Goal: Task Accomplishment & Management: Complete application form

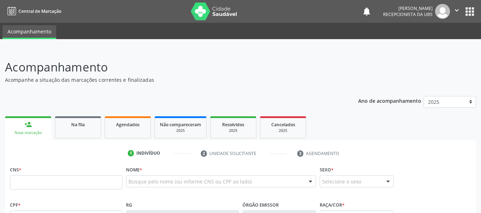
click at [31, 180] on input "text" at bounding box center [66, 182] width 112 height 14
type input "702 3011 2656 0616"
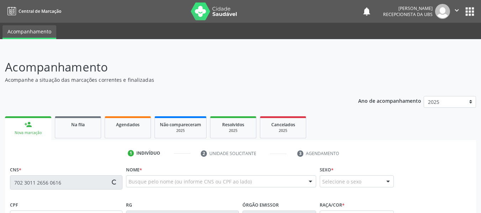
type input "041.611.944-12"
type input "12[DATE]"
type input "[PERSON_NAME]"
type input "[PHONE_NUMBER]"
type input "31"
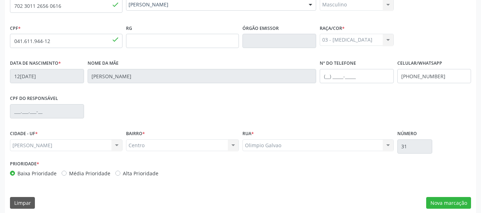
scroll to position [183, 0]
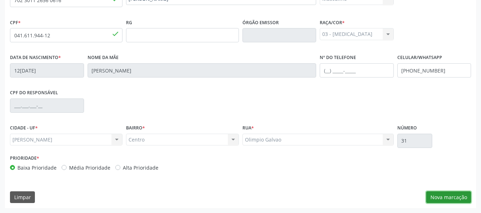
click at [445, 196] on button "Nova marcação" at bounding box center [448, 197] width 45 height 12
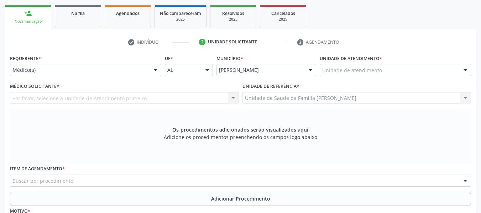
scroll to position [45, 0]
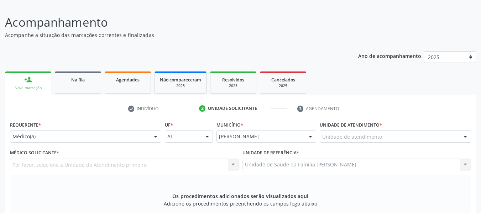
click at [464, 136] on div at bounding box center [465, 137] width 11 height 12
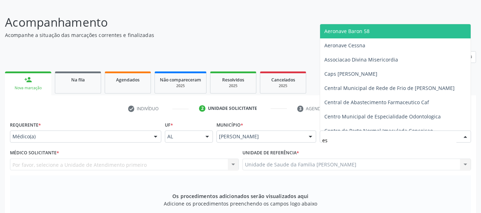
type input "est"
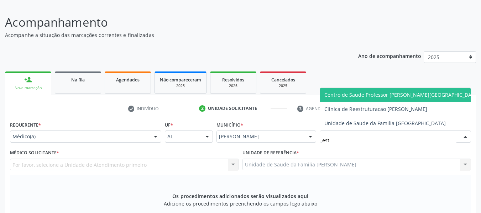
click at [387, 93] on span "Centro de Saude Professor [PERSON_NAME][GEOGRAPHIC_DATA]" at bounding box center [401, 94] width 155 height 7
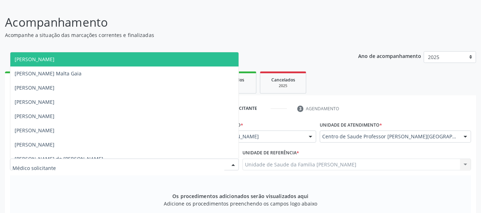
click at [232, 165] on div at bounding box center [233, 165] width 11 height 12
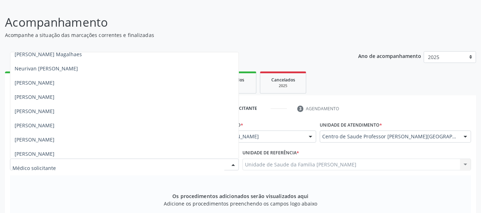
scroll to position [506, 0]
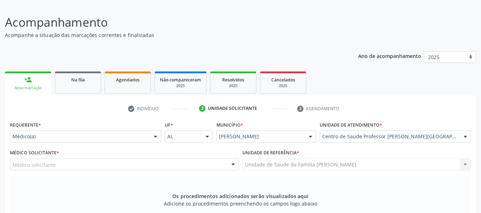
click at [265, 40] on div "Acompanhamento Acompanhe a situação das marcações correntes e finalizadas Relat…" at bounding box center [240, 183] width 471 height 338
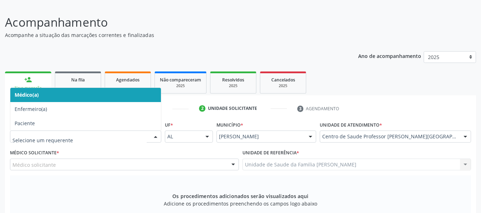
click at [157, 135] on div at bounding box center [155, 137] width 11 height 12
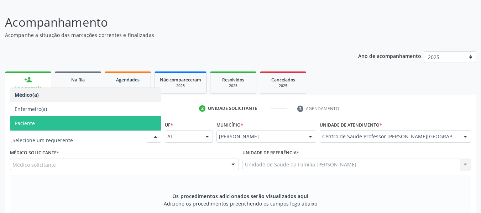
click at [25, 124] on span "Paciente" at bounding box center [25, 123] width 20 height 7
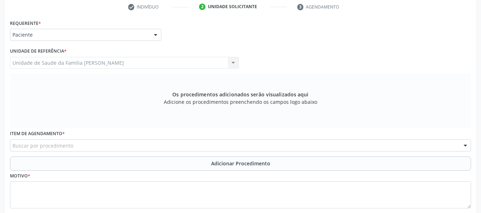
scroll to position [159, 0]
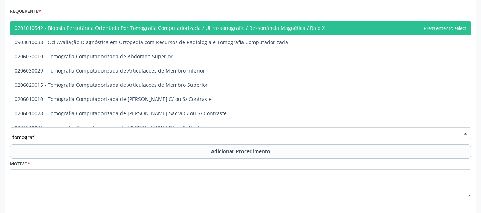
type input "tomografia"
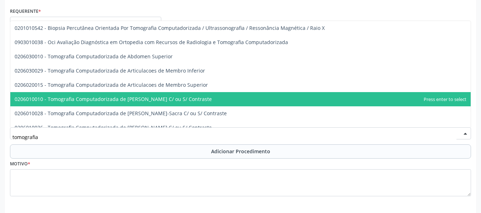
click at [205, 100] on span "0206010010 - Tomografia Computadorizada de [PERSON_NAME] C/ ou S/ Contraste" at bounding box center [240, 99] width 460 height 14
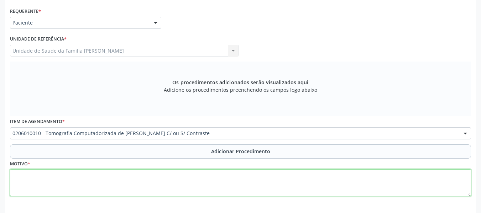
click at [36, 179] on textarea at bounding box center [240, 182] width 461 height 27
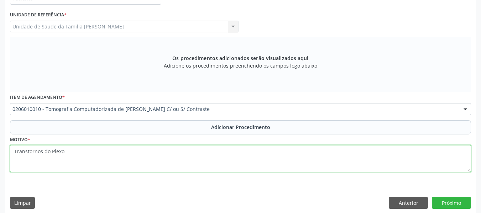
scroll to position [187, 0]
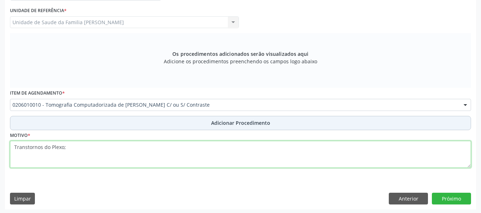
type textarea "Transtornos do Plexo;"
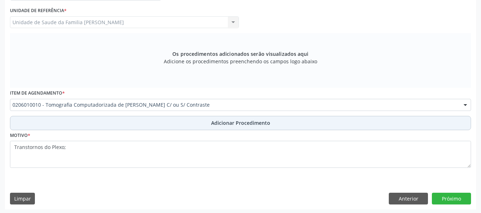
click at [243, 122] on span "Adicionar Procedimento" at bounding box center [240, 122] width 59 height 7
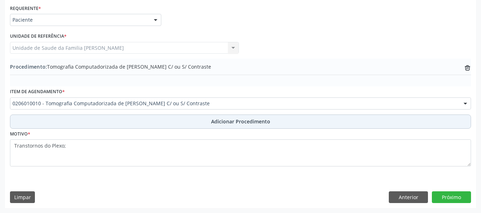
scroll to position [162, 0]
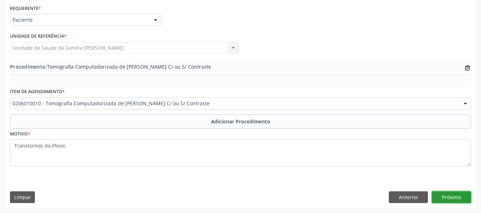
click at [451, 196] on button "Próximo" at bounding box center [451, 197] width 39 height 12
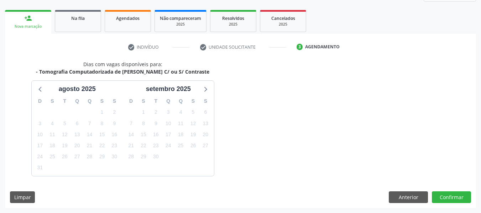
scroll to position [127, 0]
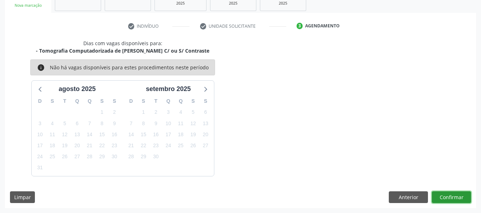
click at [452, 195] on button "Confirmar" at bounding box center [451, 197] width 39 height 12
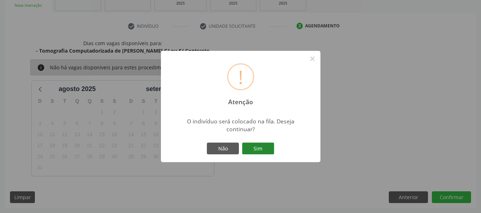
click at [262, 148] on button "Sim" at bounding box center [258, 149] width 32 height 12
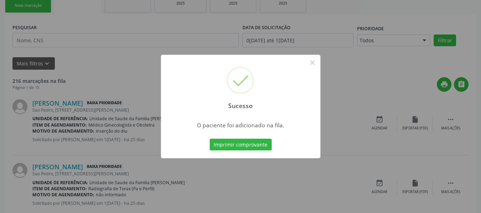
scroll to position [34, 0]
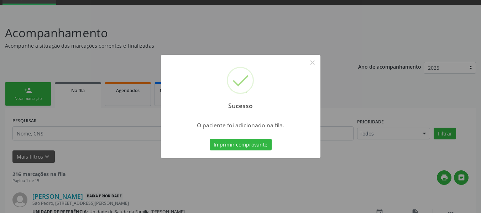
click at [19, 87] on div "Sucesso × O paciente foi adicionado na fila. Imprimir comprovante Cancel" at bounding box center [240, 106] width 481 height 213
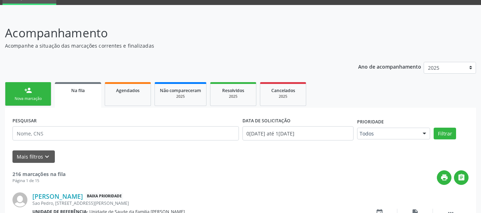
click at [27, 87] on div "person_add" at bounding box center [28, 90] width 8 height 8
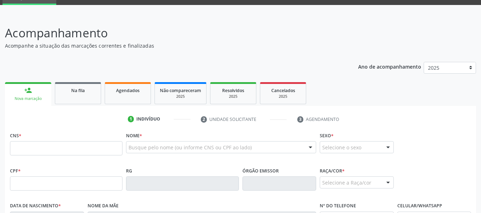
click at [27, 87] on div "person_add" at bounding box center [28, 90] width 8 height 8
click at [38, 150] on input "text" at bounding box center [66, 148] width 112 height 14
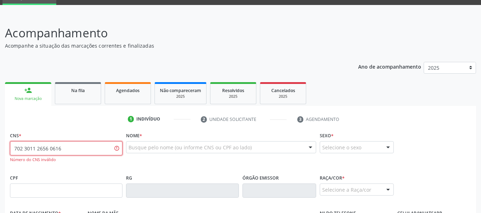
type input "702 3011 2656 0616"
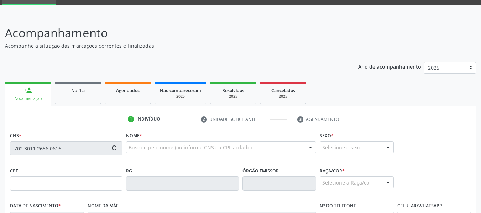
type input "041.611.944-12"
type input "12[DATE]"
type input "[PERSON_NAME]"
type input "[PHONE_NUMBER]"
type input "31"
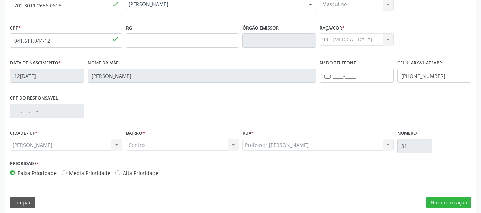
scroll to position [183, 0]
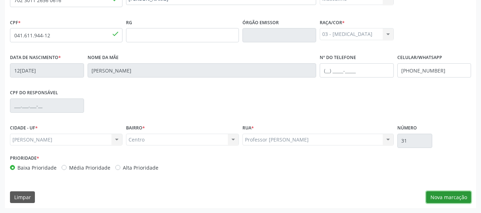
click at [455, 198] on button "Nova marcação" at bounding box center [448, 197] width 45 height 12
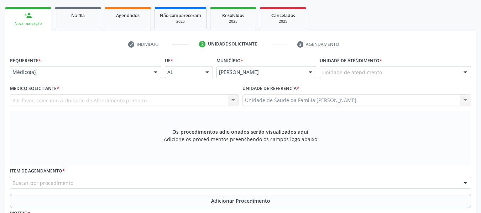
scroll to position [97, 0]
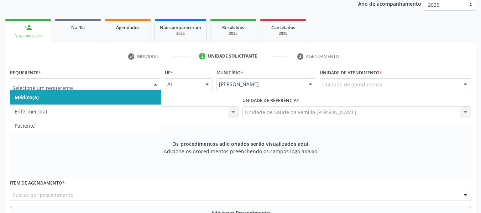
click at [157, 82] on div at bounding box center [155, 85] width 11 height 12
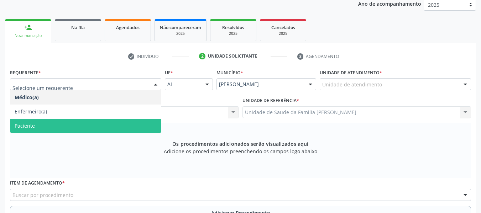
click at [43, 124] on span "Paciente" at bounding box center [85, 126] width 151 height 14
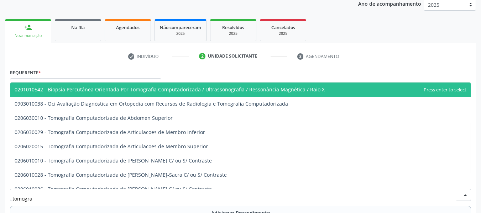
type input "tomograf"
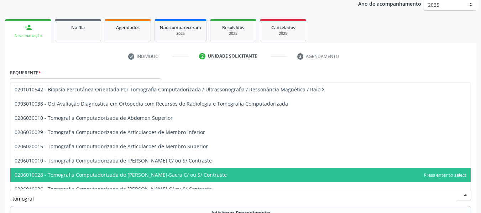
click at [170, 177] on span "0206010028 - Tomografia Computadorizada de [PERSON_NAME]-Sacra C/ ou S/ Contras…" at bounding box center [121, 175] width 212 height 7
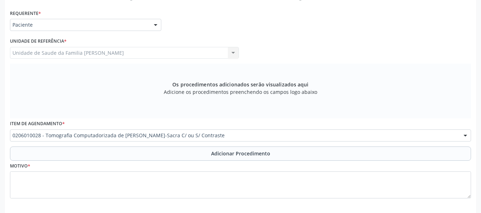
scroll to position [168, 0]
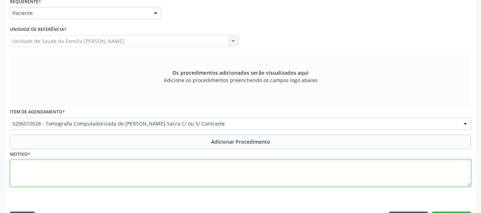
click at [25, 178] on textarea at bounding box center [240, 173] width 461 height 27
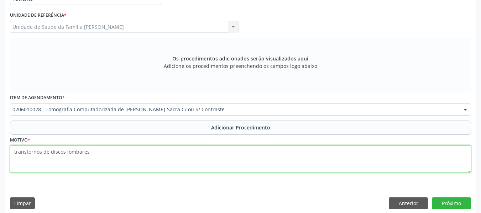
scroll to position [189, 0]
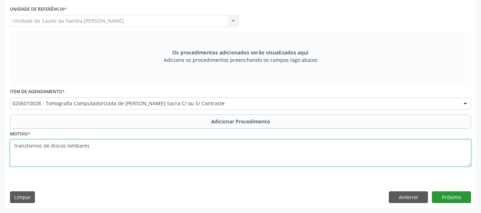
type textarea "transtornos de discos lombares"
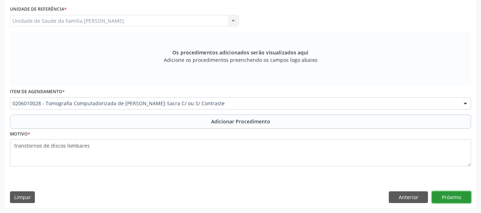
click at [450, 197] on button "Próximo" at bounding box center [451, 197] width 39 height 12
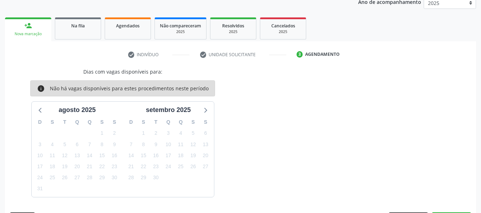
scroll to position [120, 0]
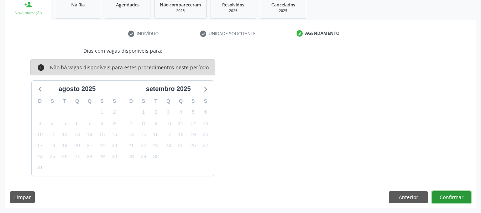
click at [449, 198] on button "Confirmar" at bounding box center [451, 197] width 39 height 12
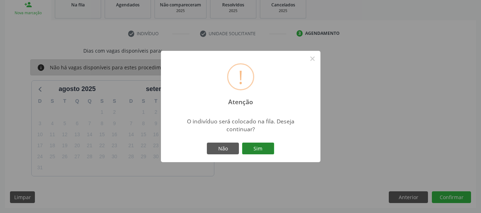
click at [258, 146] on button "Sim" at bounding box center [258, 149] width 32 height 12
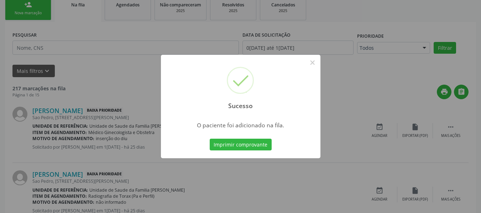
scroll to position [34, 0]
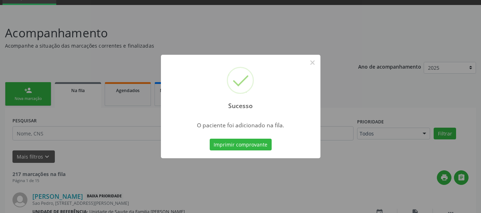
click at [26, 91] on div "Sucesso × O paciente foi adicionado na fila. Imprimir comprovante Cancel" at bounding box center [240, 106] width 481 height 213
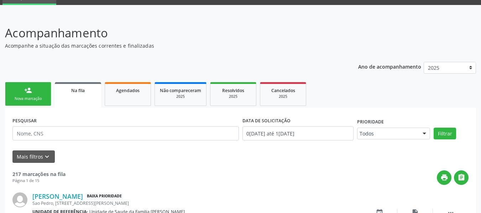
click at [26, 91] on div "person_add" at bounding box center [28, 90] width 8 height 8
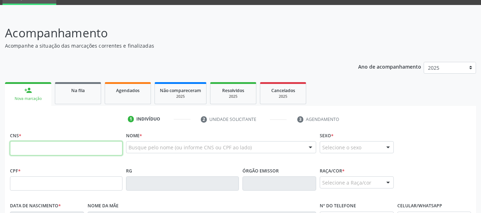
click at [32, 146] on input "text" at bounding box center [66, 148] width 112 height 14
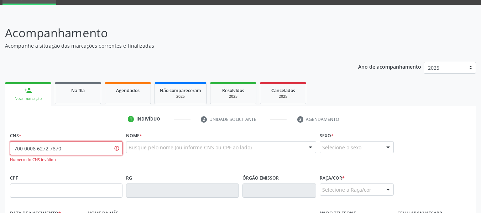
click at [21, 147] on input "700 0008 6272 7870" at bounding box center [66, 148] width 112 height 14
click at [22, 149] on input "700 0008 6272 7870" at bounding box center [66, 148] width 112 height 14
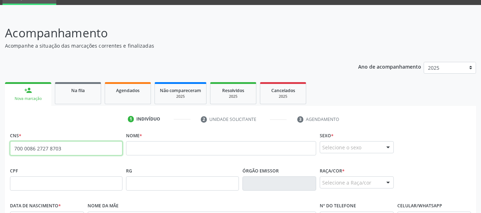
click at [65, 147] on input "700 0086 2727 8703" at bounding box center [66, 148] width 112 height 14
type input "703 0008 6272 7870"
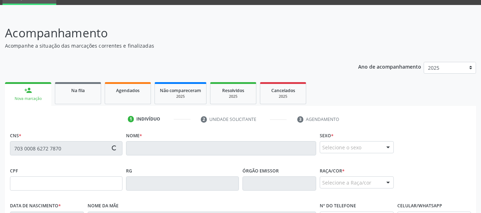
type input "443.078.884-72"
type input "0[DATE]"
type input "[PERSON_NAME]"
type input "[PHONE_NUMBER]"
type input "100"
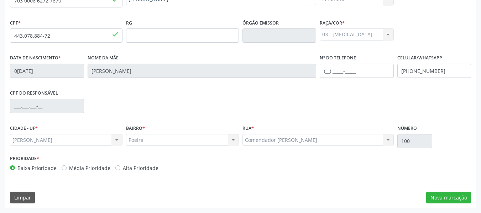
scroll to position [183, 0]
click at [440, 195] on button "Nova marcação" at bounding box center [448, 197] width 45 height 12
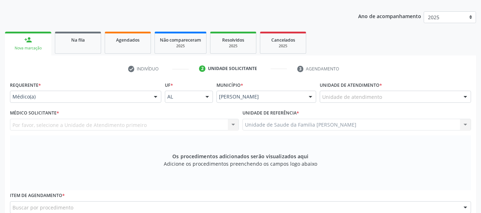
scroll to position [83, 0]
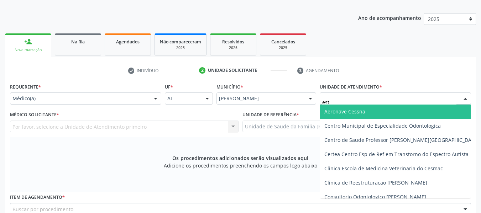
type input "esta"
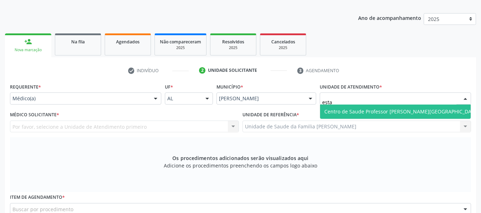
click at [359, 112] on span "Centro de Saude Professor [PERSON_NAME][GEOGRAPHIC_DATA]" at bounding box center [401, 111] width 155 height 7
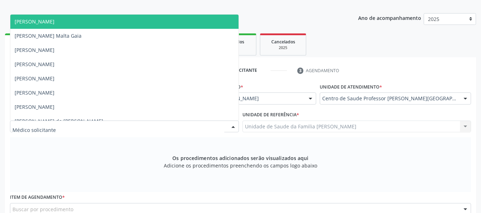
click at [233, 126] on div at bounding box center [233, 127] width 11 height 12
click at [91, 24] on span "[PERSON_NAME]" at bounding box center [124, 22] width 228 height 14
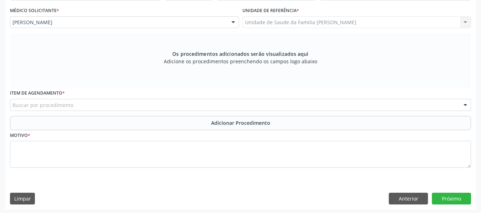
scroll to position [189, 0]
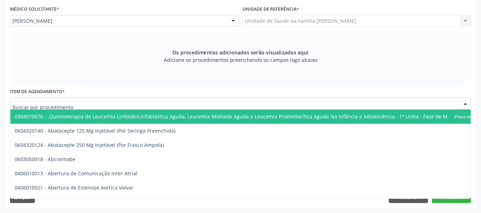
click at [100, 103] on div at bounding box center [240, 104] width 461 height 12
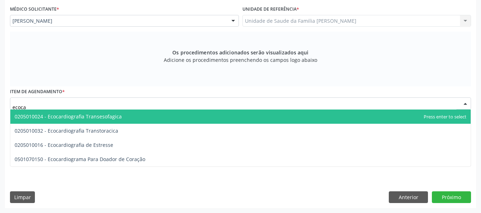
type input "ecocar"
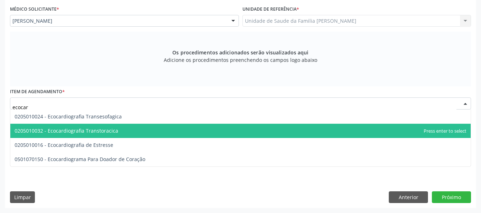
click at [100, 129] on span "0205010032 - Ecocardiografia Transtoracica" at bounding box center [67, 130] width 104 height 7
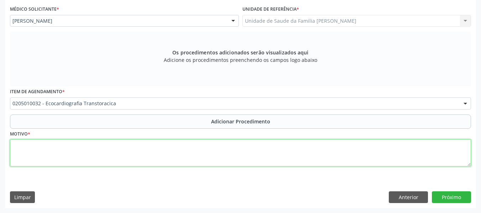
click at [95, 150] on textarea at bounding box center [240, 153] width 461 height 27
type textarea "p"
type textarea "Palpitações"
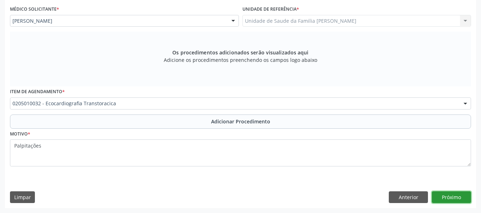
click at [453, 199] on button "Próximo" at bounding box center [451, 197] width 39 height 12
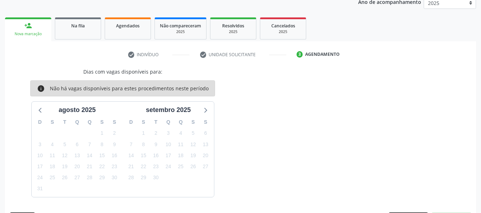
scroll to position [120, 0]
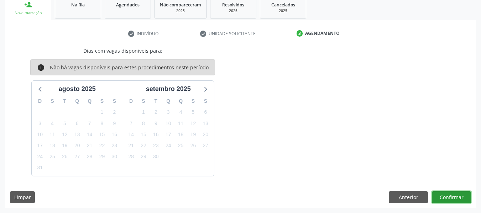
click at [453, 199] on button "Confirmar" at bounding box center [451, 197] width 39 height 12
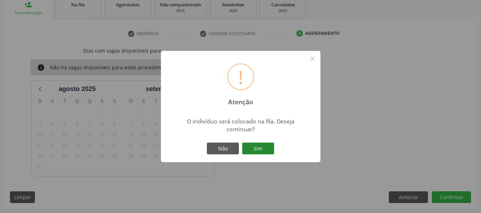
click at [258, 149] on button "Sim" at bounding box center [258, 149] width 32 height 12
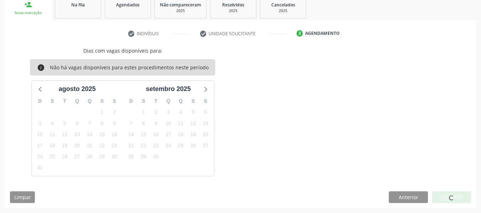
scroll to position [34, 0]
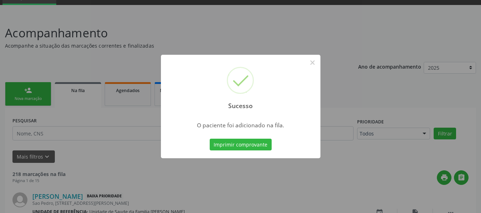
click at [25, 91] on div "Sucesso × O paciente foi adicionado na fila. Imprimir comprovante Cancel" at bounding box center [240, 106] width 481 height 213
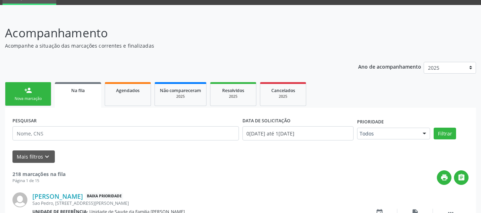
click at [25, 91] on div "person_add" at bounding box center [28, 90] width 8 height 8
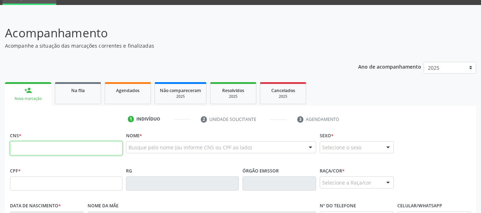
click at [35, 151] on input "text" at bounding box center [66, 148] width 112 height 14
type input "703 0008 6272 7870"
type input "443.078.884-72"
type input "0[DATE]"
type input "[PERSON_NAME]"
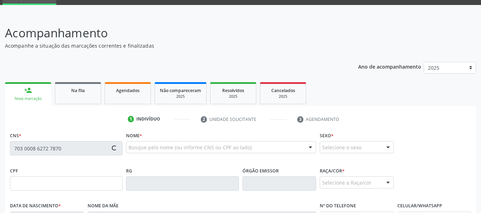
type input "[PHONE_NUMBER]"
type input "100"
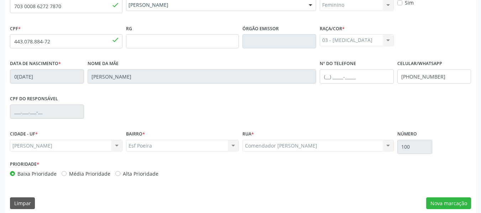
scroll to position [183, 0]
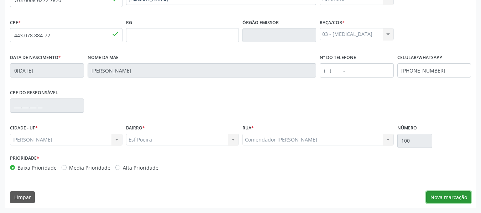
click at [451, 198] on button "Nova marcação" at bounding box center [448, 197] width 45 height 12
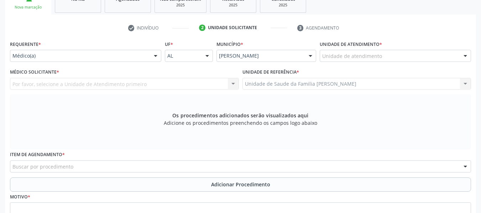
scroll to position [111, 0]
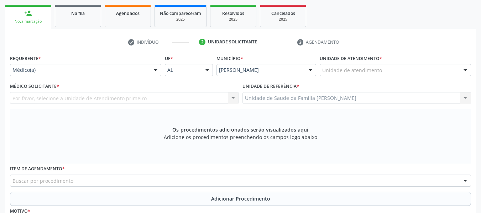
click at [464, 99] on div "Unidade de Saude da Familia Barro Vermelho Unidade de Saude da Familia Barro Ve…" at bounding box center [356, 98] width 229 height 12
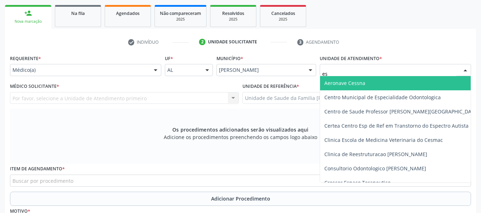
type input "est"
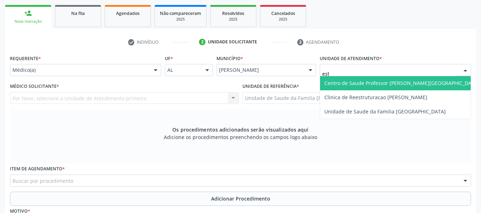
click at [361, 84] on span "Centro de Saude Professor [PERSON_NAME][GEOGRAPHIC_DATA]" at bounding box center [401, 83] width 155 height 7
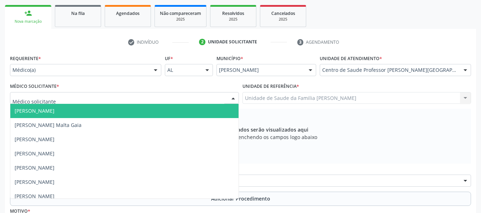
click at [233, 97] on div at bounding box center [233, 99] width 11 height 12
click at [36, 111] on span "[PERSON_NAME]" at bounding box center [35, 110] width 40 height 7
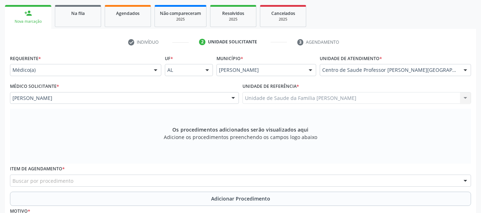
click at [94, 180] on div "Buscar por procedimento" at bounding box center [240, 181] width 461 height 12
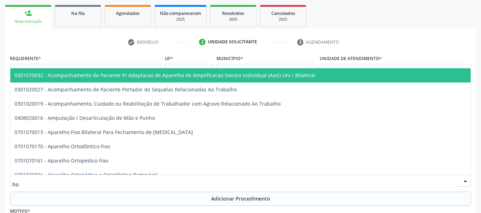
type input "hol"
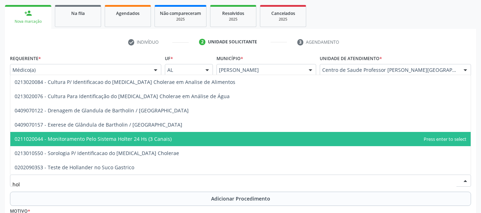
click at [114, 141] on span "0211020044 - Monitoramento Pelo Sistema Holter 24 Hs (3 Canais)" at bounding box center [93, 139] width 157 height 7
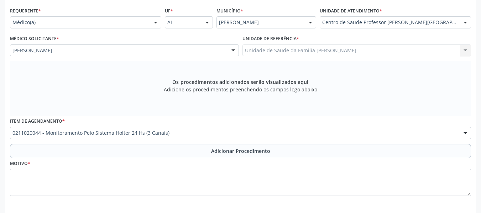
scroll to position [189, 0]
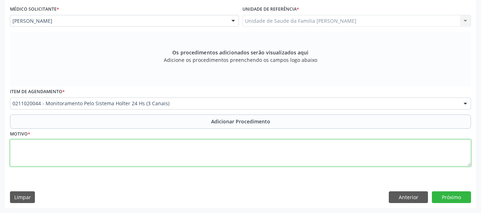
click at [20, 156] on textarea at bounding box center [240, 153] width 461 height 27
click at [15, 146] on textarea "palpitações" at bounding box center [240, 153] width 461 height 27
click at [17, 146] on textarea "palpitações" at bounding box center [240, 153] width 461 height 27
type textarea "Palpitações"
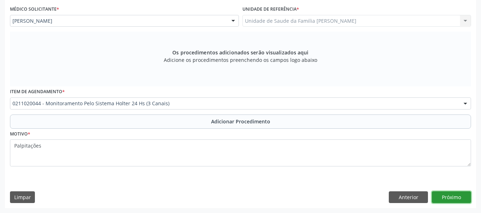
click at [447, 197] on button "Próximo" at bounding box center [451, 197] width 39 height 12
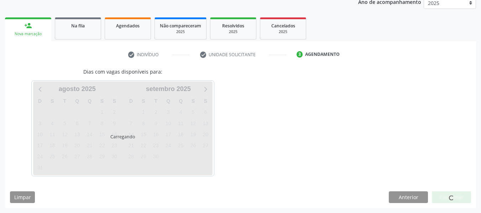
scroll to position [120, 0]
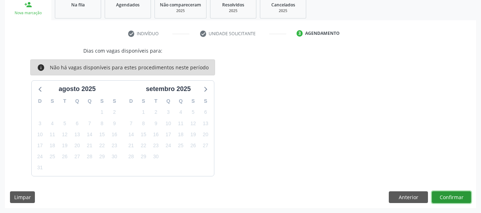
click at [447, 197] on button "Confirmar" at bounding box center [451, 197] width 39 height 12
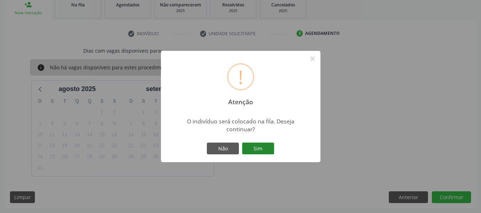
click at [257, 147] on button "Sim" at bounding box center [258, 149] width 32 height 12
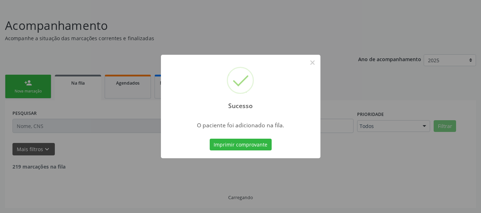
scroll to position [34, 0]
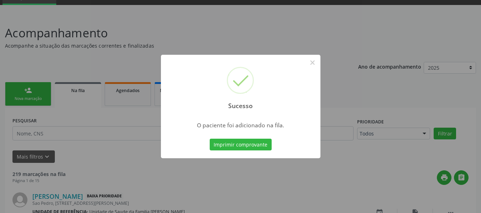
click at [23, 93] on div "Sucesso × O paciente foi adicionado na fila. Imprimir comprovante Cancel" at bounding box center [240, 106] width 481 height 213
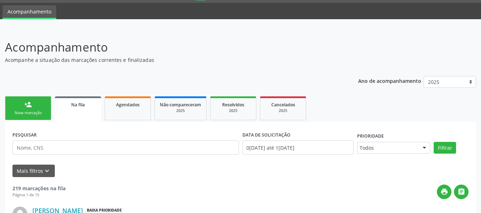
scroll to position [0, 0]
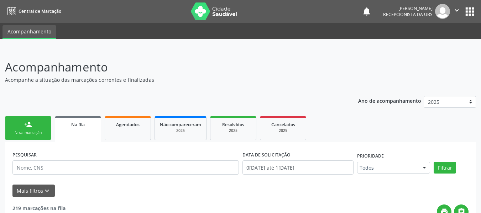
click at [16, 123] on link "person_add Nova marcação" at bounding box center [28, 128] width 46 height 24
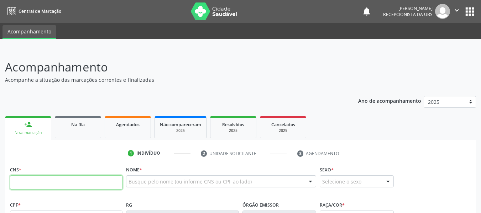
click at [83, 182] on input "text" at bounding box center [66, 182] width 112 height 14
type input "700 2014 9820 1922"
type input "515.579.324-68"
type input "12[DATE]"
type input "[PERSON_NAME]"
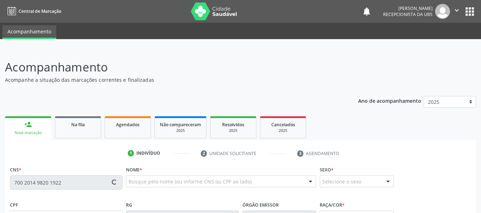
type input "[PHONE_NUMBER]"
type input "113"
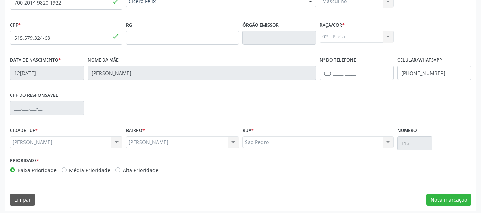
scroll to position [183, 0]
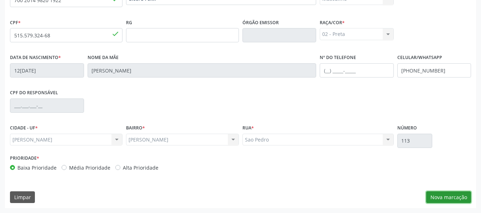
click at [452, 198] on button "Nova marcação" at bounding box center [448, 197] width 45 height 12
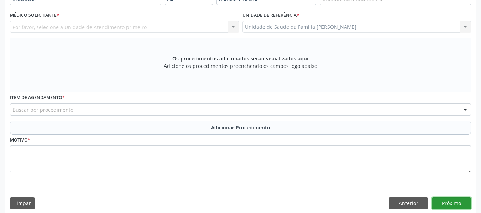
click at [451, 203] on button "Próximo" at bounding box center [451, 204] width 39 height 12
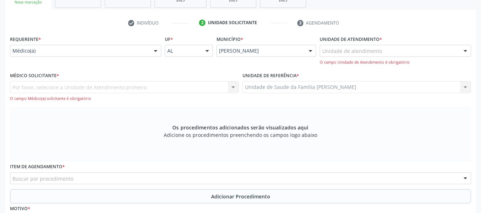
scroll to position [126, 0]
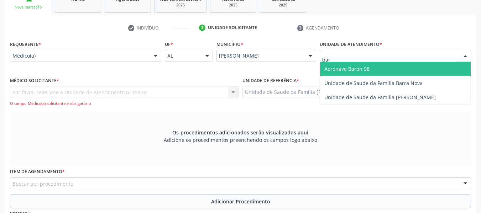
type input "barr"
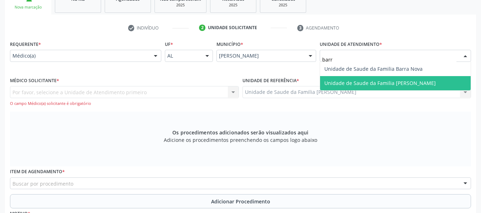
click at [355, 81] on span "Unidade de Saude da Familia [PERSON_NAME]" at bounding box center [379, 83] width 111 height 7
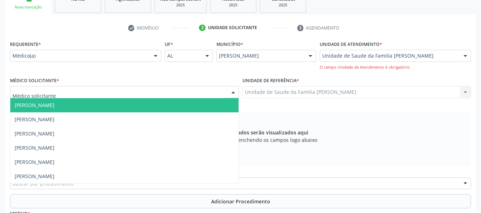
click at [234, 91] on div at bounding box center [233, 92] width 11 height 12
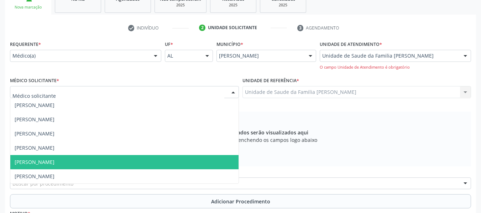
click at [54, 160] on span "[PERSON_NAME]" at bounding box center [35, 162] width 40 height 7
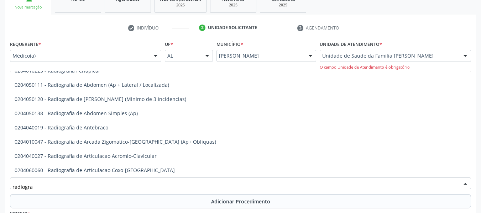
scroll to position [93, 0]
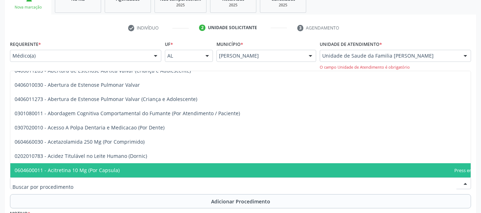
click at [58, 186] on input "text" at bounding box center [234, 187] width 444 height 14
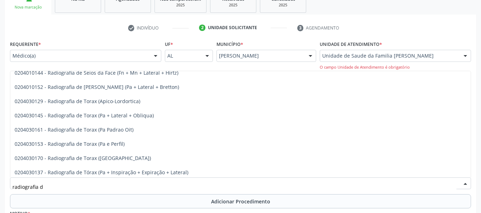
scroll to position [790, 0]
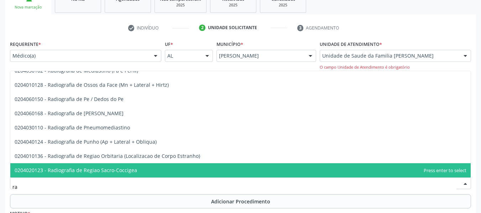
type input "r"
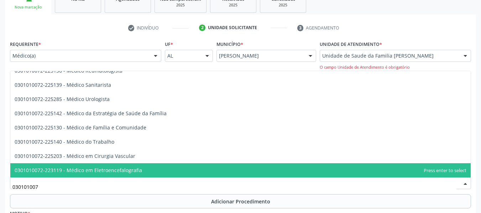
type input "0301010072"
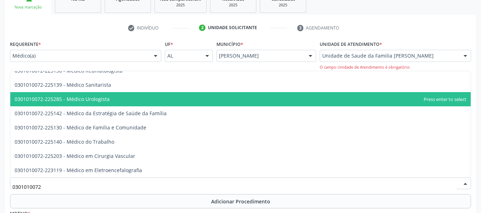
click at [126, 100] on span "0301010072-225285 - Médico Urologista" at bounding box center [240, 99] width 460 height 14
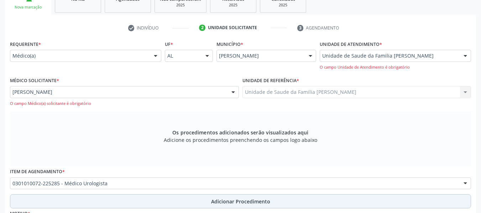
click at [76, 199] on button "Adicionar Procedimento" at bounding box center [240, 201] width 461 height 14
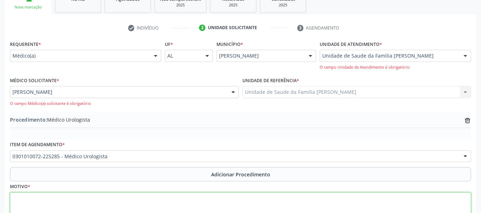
click at [39, 206] on textarea at bounding box center [240, 206] width 461 height 27
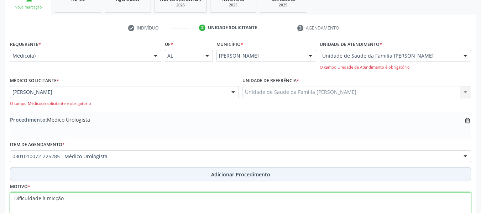
type textarea "Dificuldade à micção"
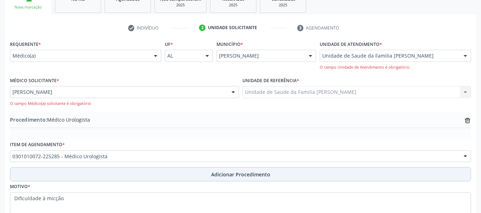
click at [256, 175] on span "Adicionar Procedimento" at bounding box center [240, 174] width 59 height 7
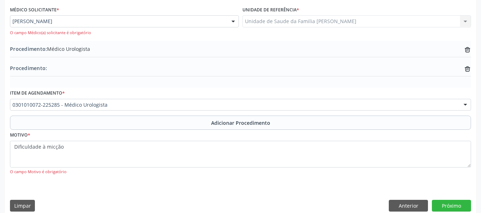
scroll to position [205, 0]
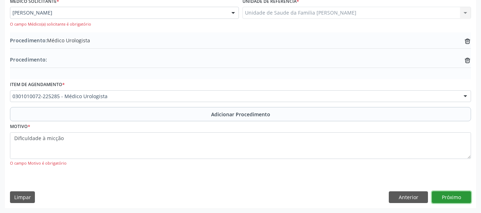
click at [457, 196] on button "Próximo" at bounding box center [451, 197] width 39 height 12
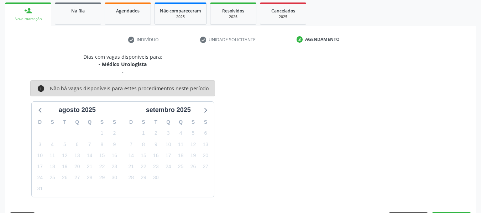
scroll to position [135, 0]
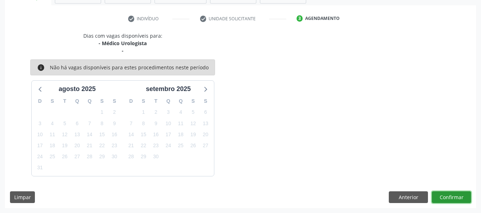
click at [448, 197] on button "Confirmar" at bounding box center [451, 197] width 39 height 12
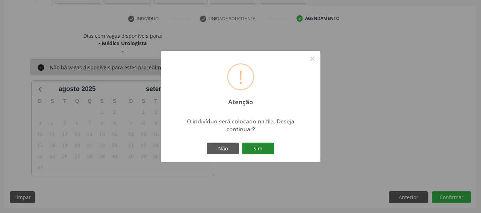
click at [265, 145] on button "Sim" at bounding box center [258, 149] width 32 height 12
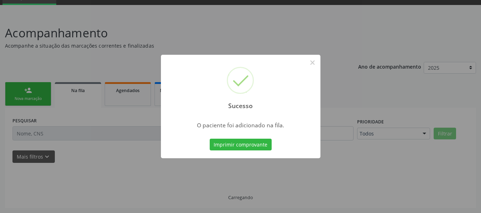
scroll to position [34, 0]
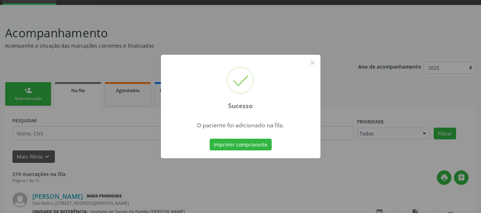
click at [25, 90] on div "Sucesso × O paciente foi adicionado na fila. Imprimir comprovante Cancel" at bounding box center [240, 106] width 481 height 213
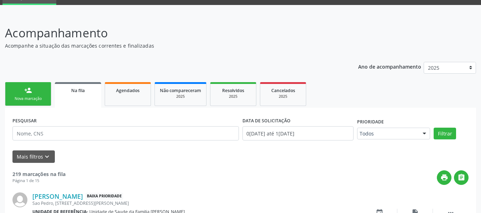
click at [25, 90] on div "person_add" at bounding box center [28, 90] width 8 height 8
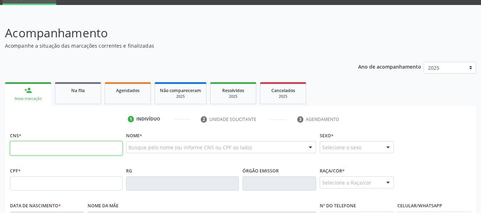
click at [22, 148] on input "text" at bounding box center [66, 148] width 112 height 14
type input "700 5001 5996 0150"
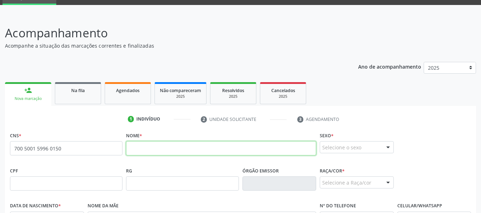
click at [140, 149] on input "text" at bounding box center [221, 148] width 190 height 14
type input "[PERSON_NAME]"
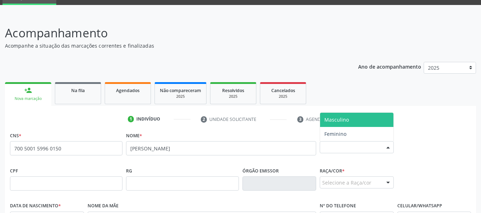
click at [389, 145] on div at bounding box center [388, 148] width 11 height 12
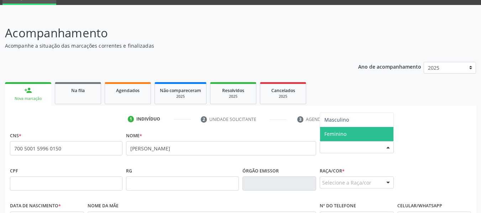
click at [349, 134] on span "Feminino" at bounding box center [356, 134] width 73 height 14
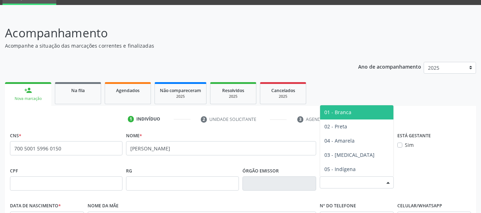
click at [389, 183] on div at bounding box center [388, 183] width 11 height 12
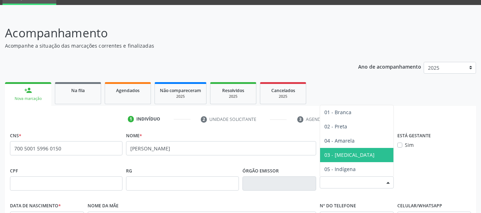
click at [347, 154] on span "03 - [MEDICAL_DATA]" at bounding box center [349, 155] width 50 height 7
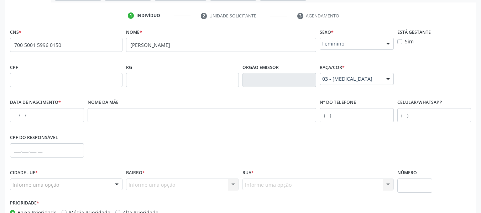
scroll to position [148, 0]
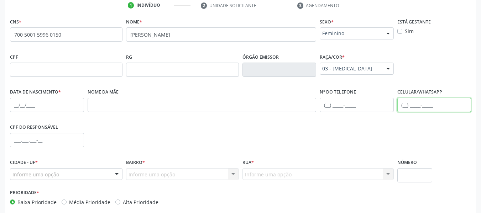
click at [403, 105] on input "text" at bounding box center [434, 105] width 74 height 14
type input "[PHONE_NUMBER]"
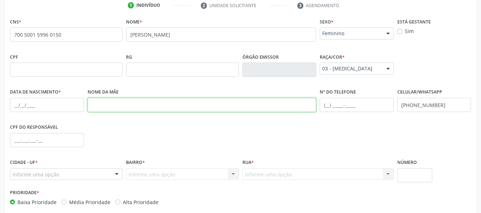
click at [111, 107] on input "text" at bounding box center [202, 105] width 229 height 14
type input "[PERSON_NAME]"
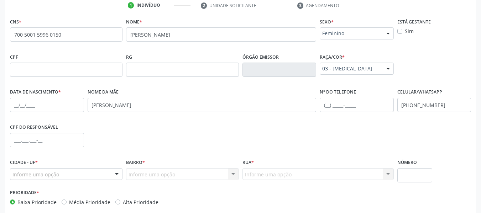
click at [108, 38] on div "none" at bounding box center [103, 35] width 31 height 10
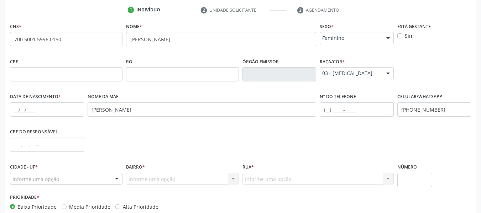
scroll to position [183, 0]
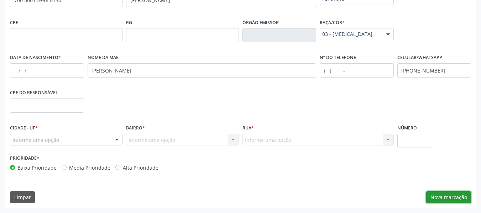
click at [446, 198] on button "Nova marcação" at bounding box center [448, 197] width 45 height 12
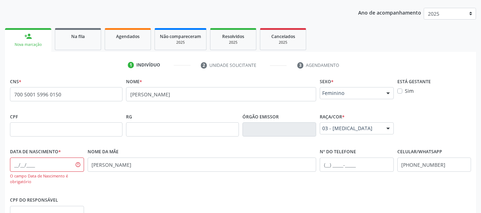
scroll to position [65, 0]
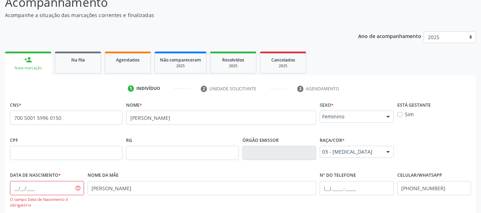
click at [26, 57] on div "person_add" at bounding box center [28, 60] width 8 height 8
click at [22, 60] on link "person_add Nova marcação" at bounding box center [28, 64] width 46 height 24
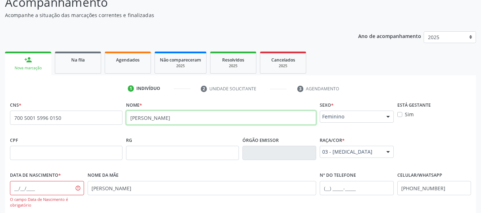
click at [244, 119] on input "[PERSON_NAME]" at bounding box center [221, 118] width 190 height 14
type input "A"
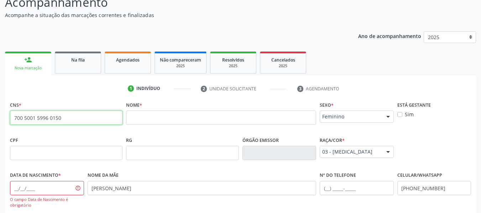
click at [69, 119] on input "700 5001 5996 0150" at bounding box center [66, 118] width 112 height 14
type input "7"
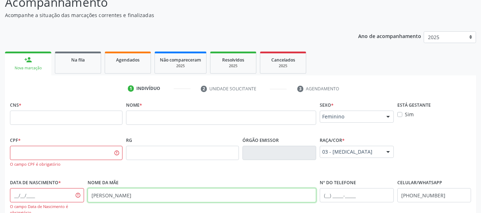
click at [153, 198] on input "[PERSON_NAME]" at bounding box center [202, 195] width 229 height 14
type input "M"
type input "700"
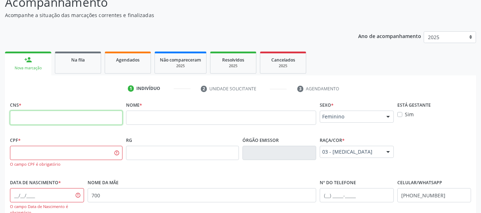
click at [17, 116] on input "text" at bounding box center [66, 118] width 112 height 14
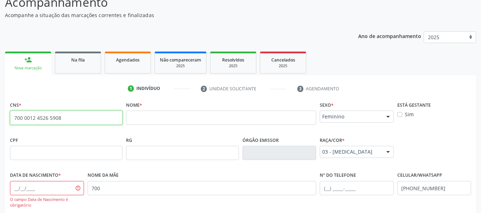
type input "700 0012 4526 5908"
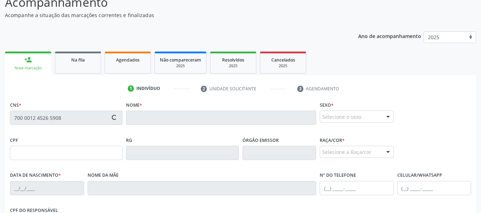
type input "103.867.674-67"
type input "16[DATE]"
type input "[PERSON_NAME]"
type input "[PHONE_NUMBER]"
type input "462"
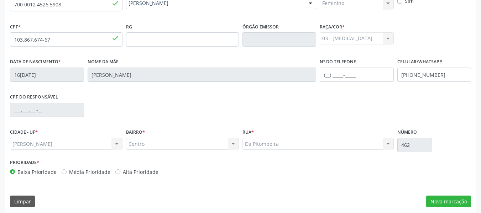
scroll to position [183, 0]
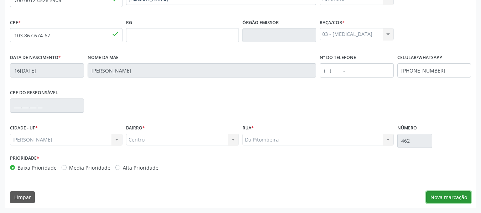
click at [442, 196] on button "Nova marcação" at bounding box center [448, 197] width 45 height 12
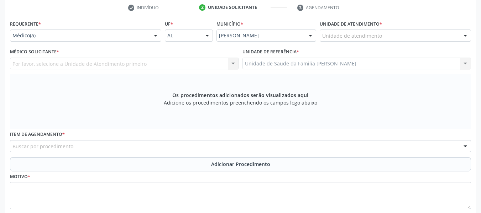
scroll to position [140, 0]
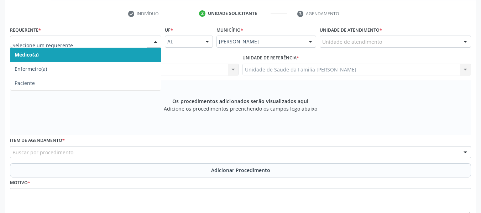
click at [158, 42] on div at bounding box center [155, 42] width 11 height 12
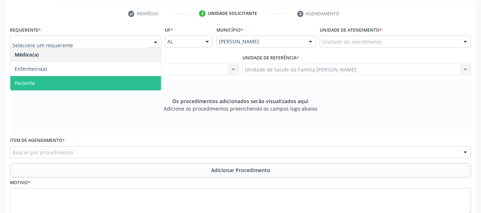
click at [37, 84] on span "Paciente" at bounding box center [85, 83] width 151 height 14
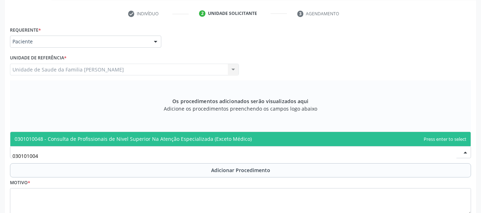
type input "0301010048"
click at [90, 136] on span "0301010048 - Consulta de Profissionais de Nivel Superior Na Atenção Especializa…" at bounding box center [133, 139] width 237 height 7
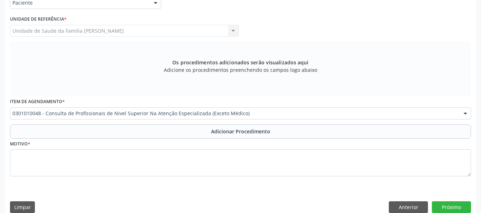
scroll to position [183, 0]
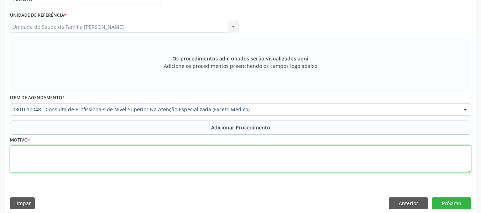
click at [34, 155] on textarea at bounding box center [240, 159] width 461 height 27
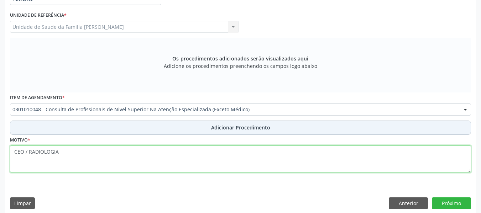
type textarea "CEO / RADIOLOGIA"
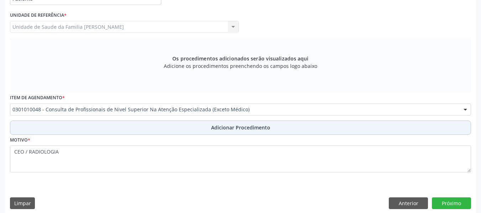
click at [249, 128] on span "Adicionar Procedimento" at bounding box center [240, 127] width 59 height 7
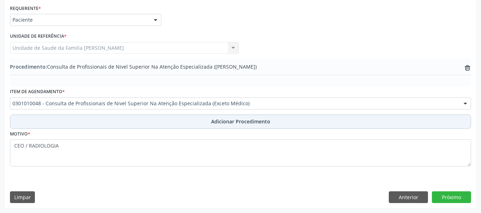
scroll to position [162, 0]
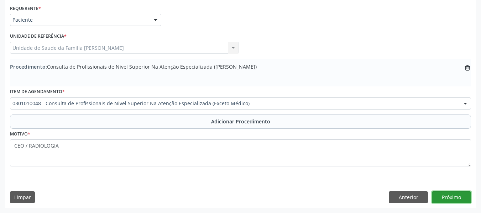
click at [444, 195] on button "Próximo" at bounding box center [451, 197] width 39 height 12
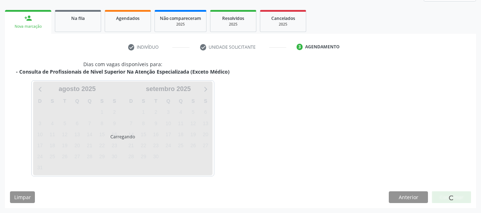
scroll to position [127, 0]
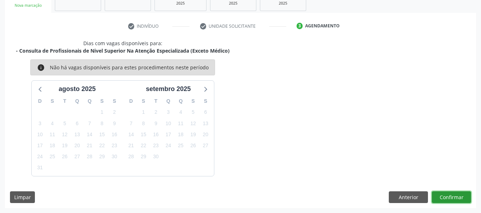
click at [444, 195] on button "Confirmar" at bounding box center [451, 197] width 39 height 12
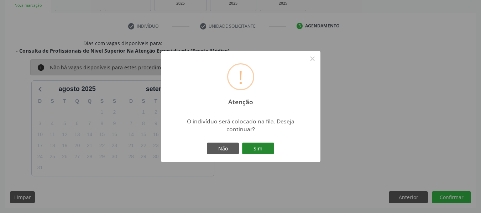
click at [263, 149] on button "Sim" at bounding box center [258, 149] width 32 height 12
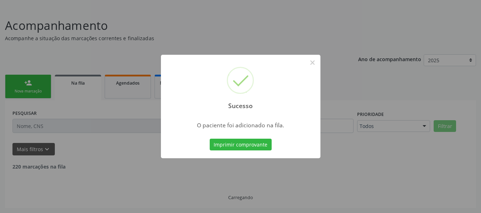
scroll to position [34, 0]
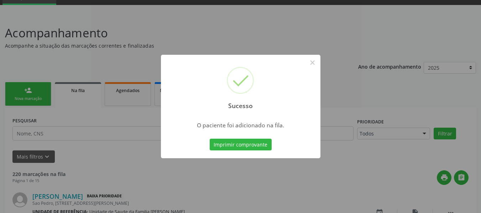
click at [19, 91] on div "Sucesso × O paciente foi adicionado na fila. Imprimir comprovante Cancel" at bounding box center [240, 106] width 481 height 213
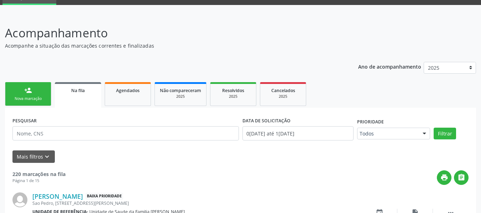
click at [15, 89] on link "person_add Nova marcação" at bounding box center [28, 94] width 46 height 24
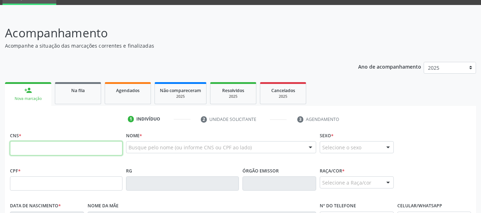
click at [25, 145] on input "text" at bounding box center [66, 148] width 112 height 14
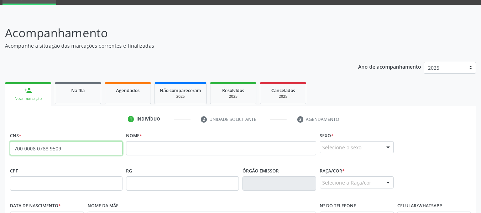
click at [64, 151] on input "700 0008 0788 9509" at bounding box center [66, 148] width 112 height 14
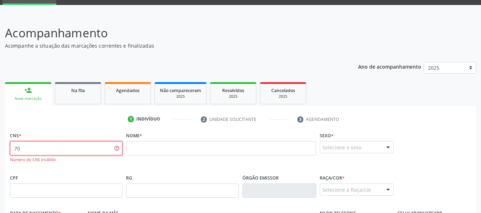
type input "7"
click at [79, 153] on input "709 7010 7974 2890" at bounding box center [66, 148] width 112 height 14
type input "7"
click at [83, 141] on input "text" at bounding box center [66, 148] width 112 height 14
click at [31, 89] on div "person_add" at bounding box center [28, 90] width 8 height 8
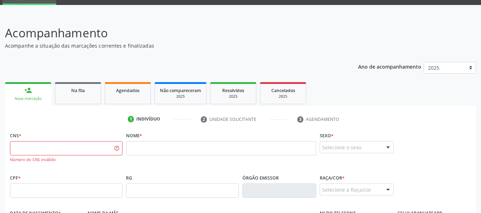
click at [31, 89] on div "person_add" at bounding box center [28, 90] width 8 height 8
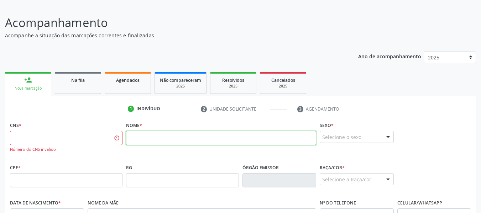
click at [154, 144] on input "text" at bounding box center [221, 138] width 190 height 14
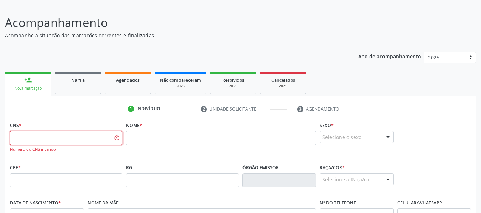
click at [117, 138] on input "text" at bounding box center [66, 138] width 112 height 14
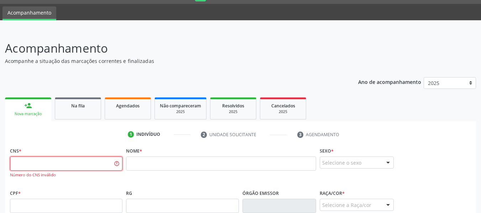
scroll to position [14, 0]
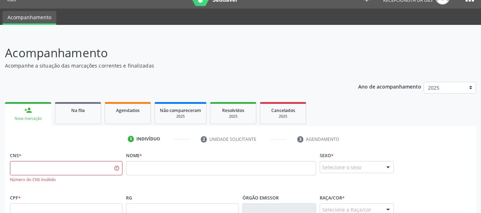
click at [44, 179] on div "Número do CNS inválido" at bounding box center [66, 180] width 112 height 6
drag, startPoint x: 44, startPoint y: 179, endPoint x: 53, endPoint y: 130, distance: 49.6
click at [77, 112] on span "Na fila" at bounding box center [78, 110] width 14 height 6
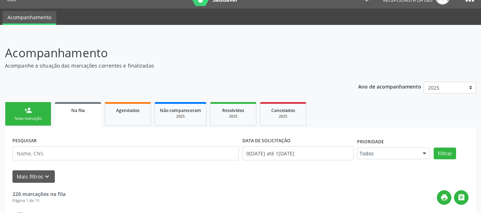
click at [21, 109] on link "person_add Nova marcação" at bounding box center [28, 114] width 46 height 24
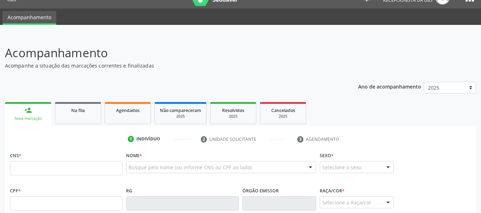
click at [21, 109] on link "person_add Nova marcação" at bounding box center [28, 114] width 46 height 24
click at [27, 172] on input "text" at bounding box center [66, 168] width 112 height 14
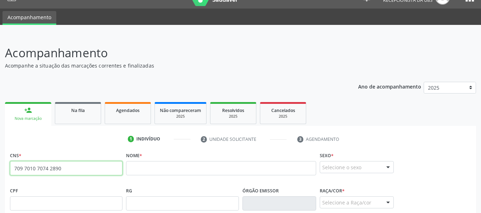
click at [68, 170] on input "709 7010 7074 2890" at bounding box center [66, 168] width 112 height 14
type input "7"
type input "701 2060 0704 3410"
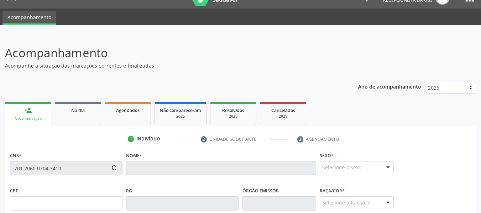
type input "788.123.644-20"
type input "01[DATE]"
type input "[PERSON_NAME]"
type input "[PHONE_NUMBER]"
type input "155"
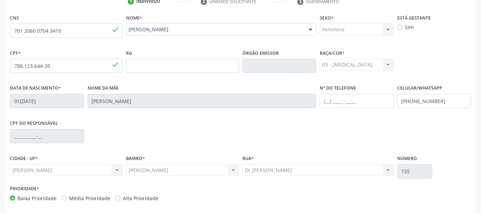
scroll to position [183, 0]
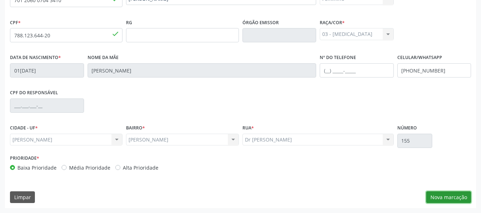
click at [445, 193] on button "Nova marcação" at bounding box center [448, 197] width 45 height 12
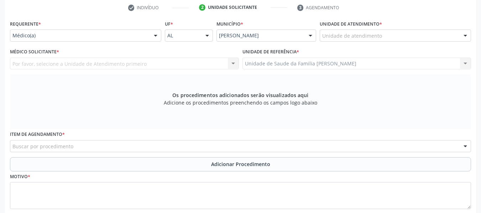
scroll to position [140, 0]
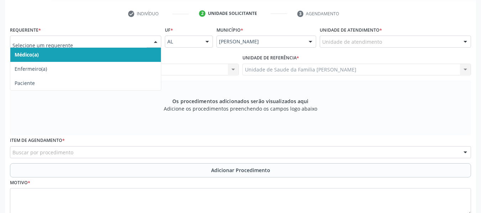
click at [156, 41] on div at bounding box center [155, 42] width 11 height 12
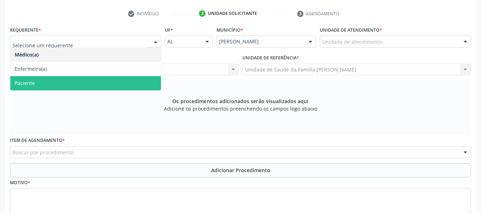
click at [35, 82] on span "Paciente" at bounding box center [85, 83] width 151 height 14
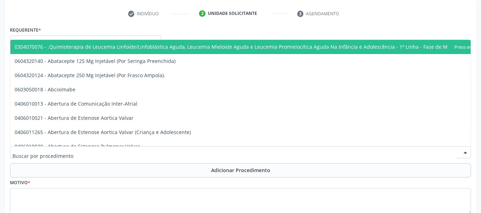
click at [72, 151] on div at bounding box center [240, 152] width 461 height 12
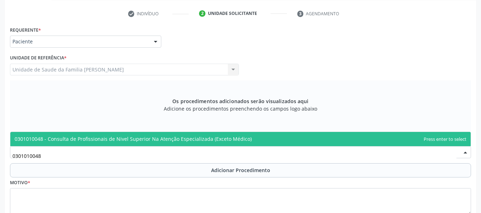
click at [73, 139] on span "0301010048 - Consulta de Profissionais de Nivel Superior Na Atenção Especializa…" at bounding box center [133, 139] width 237 height 7
type input "0301010048"
click at [139, 137] on span "0301010048 - Consulta de Profissionais de Nivel Superior Na Atenção Especializa…" at bounding box center [133, 139] width 237 height 7
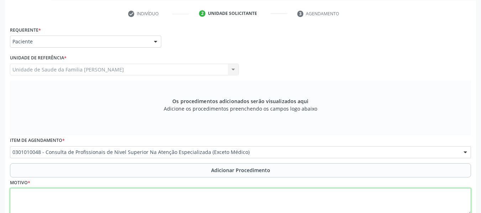
click at [31, 201] on textarea at bounding box center [240, 201] width 461 height 27
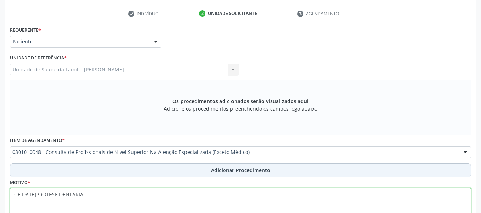
type textarea "CE[DATE]PROTESE DENTÁRIA"
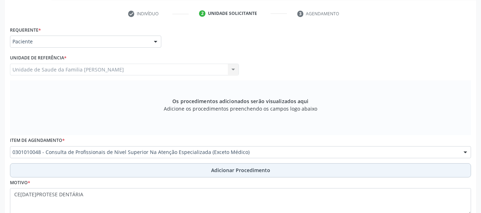
click at [252, 173] on span "Adicionar Procedimento" at bounding box center [240, 170] width 59 height 7
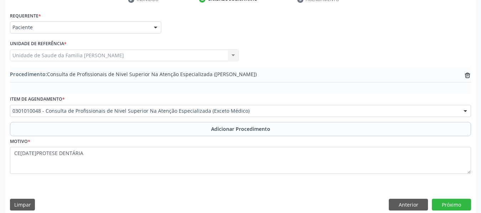
scroll to position [162, 0]
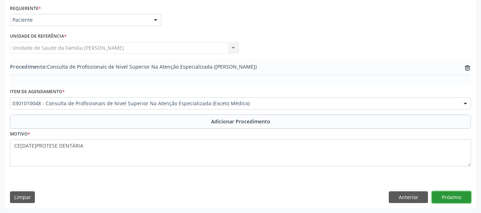
click at [455, 194] on button "Próximo" at bounding box center [451, 197] width 39 height 12
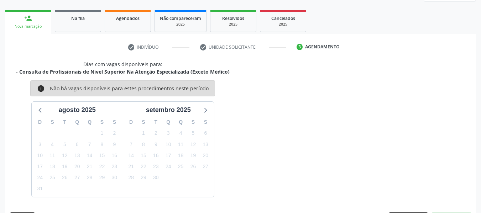
scroll to position [127, 0]
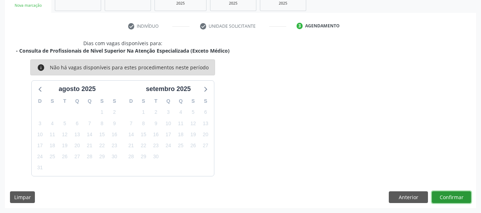
click at [455, 194] on button "Confirmar" at bounding box center [451, 197] width 39 height 12
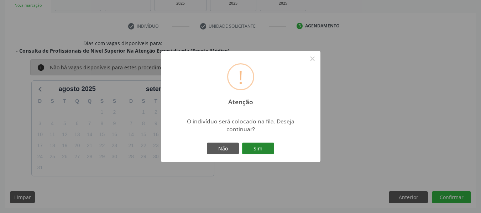
click at [257, 149] on button "Sim" at bounding box center [258, 149] width 32 height 12
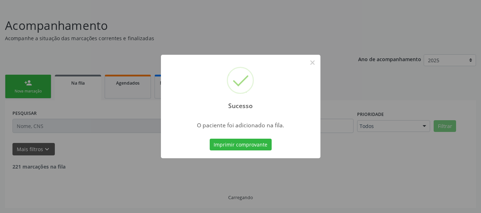
scroll to position [34, 0]
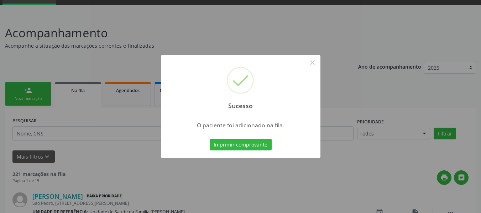
click at [24, 88] on div "Sucesso × O paciente foi adicionado na fila. Imprimir comprovante Cancel" at bounding box center [240, 106] width 481 height 213
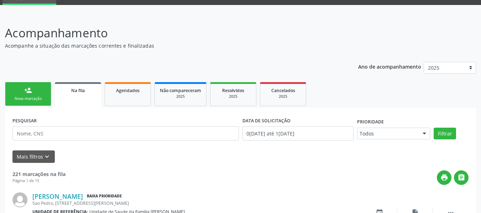
click at [25, 88] on div "person_add" at bounding box center [28, 90] width 8 height 8
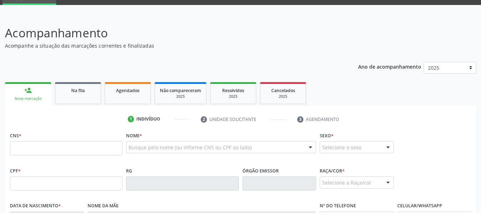
click at [25, 88] on div "person_add" at bounding box center [28, 90] width 8 height 8
click at [26, 149] on input "text" at bounding box center [66, 148] width 112 height 14
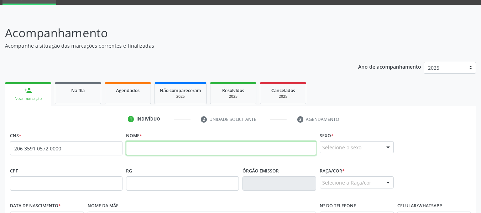
click at [145, 153] on input "text" at bounding box center [221, 148] width 190 height 14
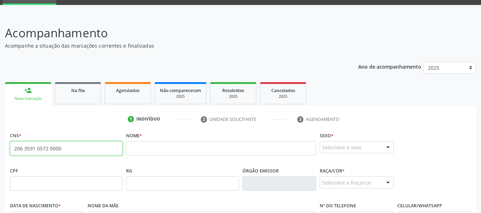
click at [69, 149] on input "206 3591 0572 0000" at bounding box center [66, 148] width 112 height 14
type input "2"
type input "705 0098 7257 6055"
click at [71, 151] on input "705 0098 7257 6055" at bounding box center [66, 148] width 112 height 14
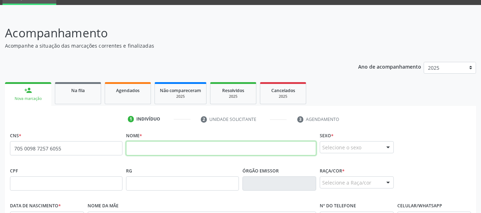
click at [138, 148] on input "text" at bounding box center [221, 148] width 190 height 14
type input "[PERSON_NAME]"
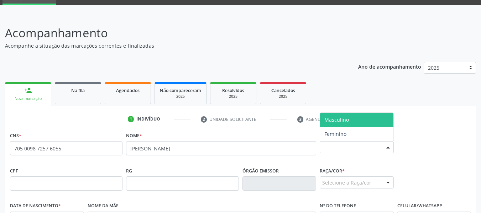
click at [386, 148] on div at bounding box center [388, 148] width 11 height 12
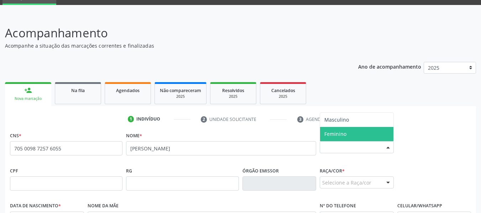
click at [352, 135] on span "Feminino" at bounding box center [356, 134] width 73 height 14
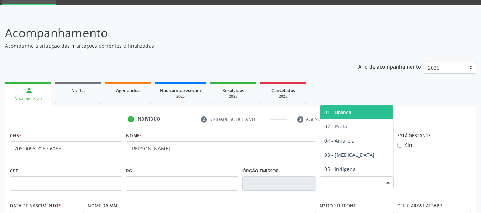
click at [389, 183] on div at bounding box center [388, 183] width 11 height 12
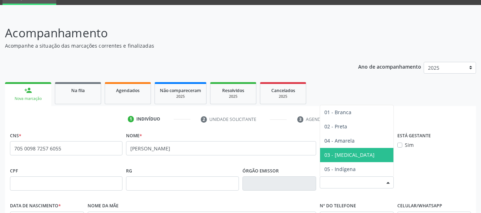
click at [347, 154] on span "03 - [MEDICAL_DATA]" at bounding box center [349, 155] width 50 height 7
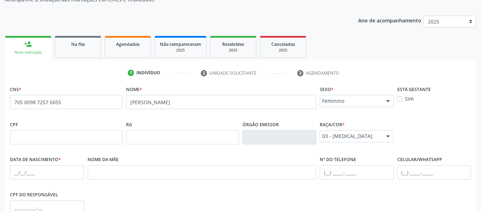
scroll to position [91, 0]
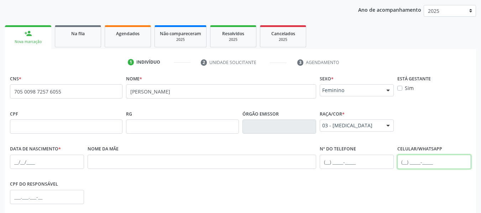
click at [403, 162] on input "text" at bounding box center [434, 162] width 74 height 14
type input "[PHONE_NUMBER]"
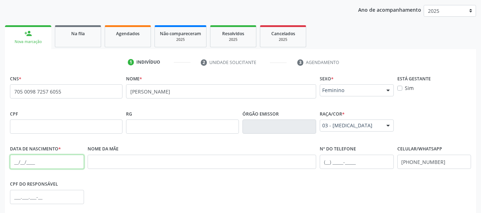
click at [26, 167] on input "text" at bounding box center [47, 162] width 74 height 14
type input "12[DATE]"
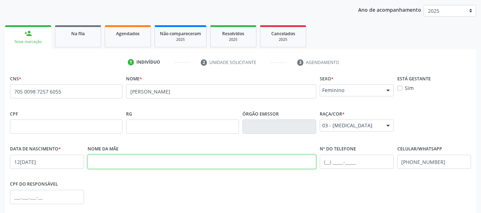
click at [131, 161] on input "text" at bounding box center [202, 162] width 229 height 14
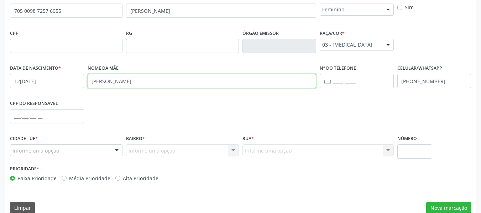
scroll to position [183, 0]
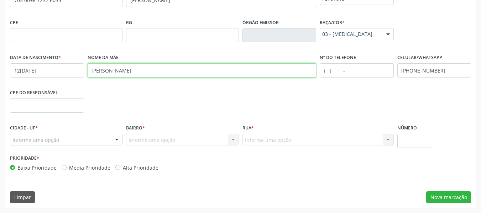
type input "[PERSON_NAME]"
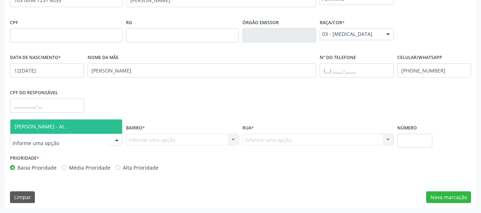
click at [116, 140] on div at bounding box center [116, 140] width 11 height 12
click at [94, 125] on span "[PERSON_NAME] - AL" at bounding box center [66, 127] width 112 height 14
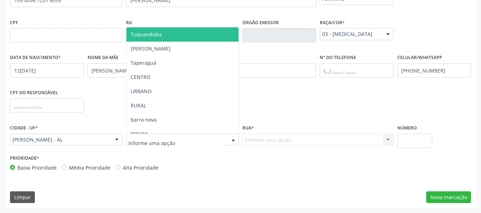
click at [233, 141] on div at bounding box center [233, 140] width 11 height 12
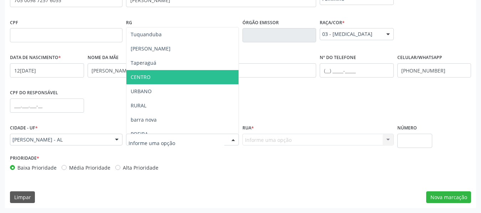
click at [154, 76] on span "CENTRO" at bounding box center [182, 77] width 112 height 14
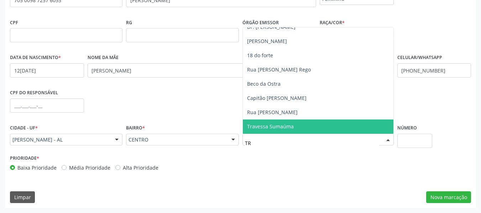
scroll to position [0, 0]
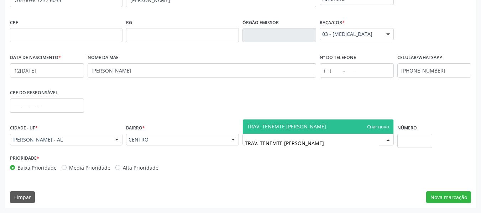
type input "TRAV. TENEMTE [PERSON_NAME]"
click at [373, 126] on span "TRAV. TENEMTE [PERSON_NAME]" at bounding box center [318, 127] width 151 height 14
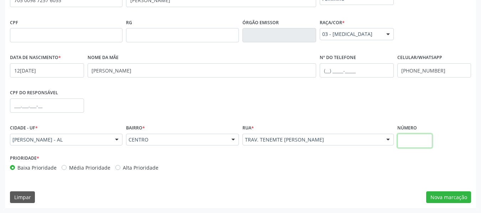
click at [404, 139] on input "text" at bounding box center [414, 141] width 35 height 14
type input "116"
click at [443, 197] on button "Nova marcação" at bounding box center [448, 197] width 45 height 12
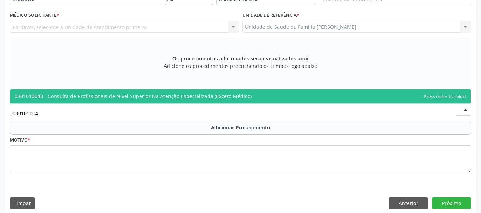
type input "0301010048"
click at [59, 95] on span "0301010048 - Consulta de Profissionais de Nivel Superior Na Atenção Especializa…" at bounding box center [133, 96] width 237 height 7
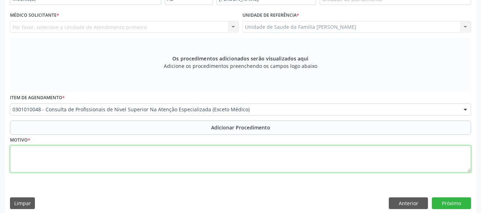
click at [30, 154] on textarea at bounding box center [240, 159] width 461 height 27
type textarea "c"
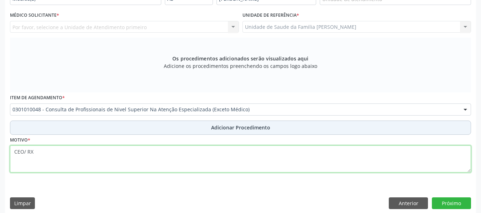
type textarea "CEO/ RX"
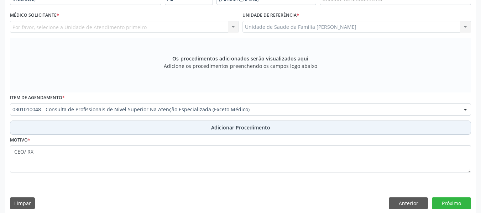
click at [258, 128] on span "Adicionar Procedimento" at bounding box center [240, 127] width 59 height 7
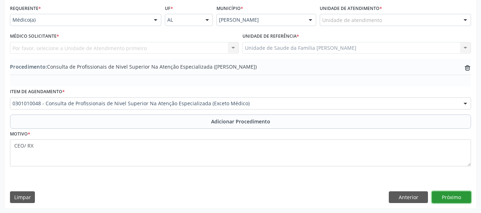
click at [456, 196] on button "Próximo" at bounding box center [451, 197] width 39 height 12
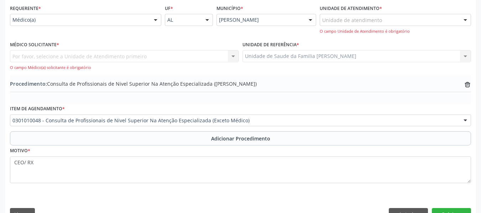
click at [233, 56] on div "Por favor, selecione a Unidade de Atendimento primeiro Nenhum resultado encontr…" at bounding box center [124, 60] width 229 height 20
click at [236, 54] on div "Por favor, selecione a Unidade de Atendimento primeiro Nenhum resultado encontr…" at bounding box center [124, 60] width 229 height 20
click at [156, 20] on div at bounding box center [155, 20] width 11 height 12
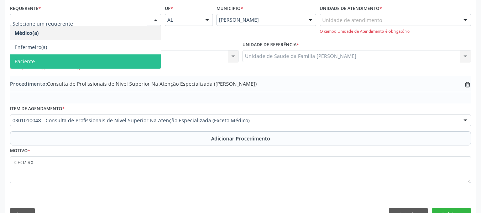
click at [31, 61] on span "Paciente" at bounding box center [25, 61] width 20 height 7
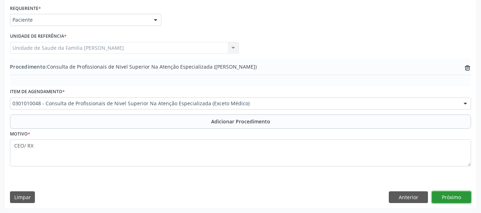
click at [452, 196] on button "Próximo" at bounding box center [451, 197] width 39 height 12
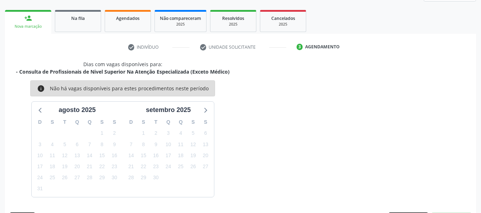
scroll to position [127, 0]
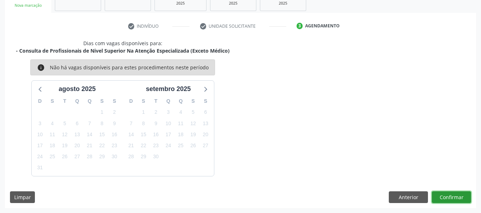
click at [452, 196] on button "Confirmar" at bounding box center [451, 197] width 39 height 12
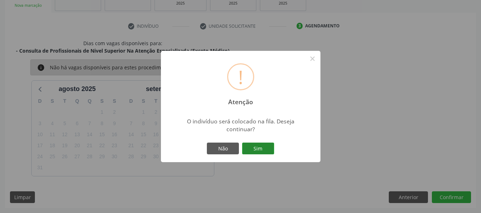
click at [254, 146] on button "Sim" at bounding box center [258, 149] width 32 height 12
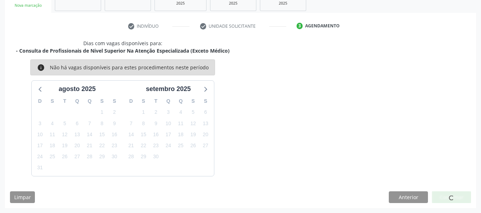
scroll to position [34, 0]
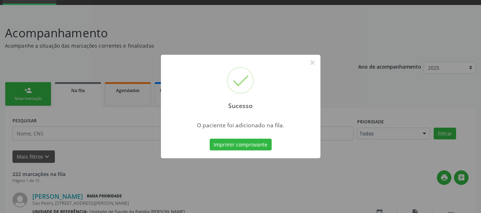
click at [15, 92] on div "Sucesso × O paciente foi adicionado na fila. Imprimir comprovante Cancel" at bounding box center [240, 106] width 481 height 213
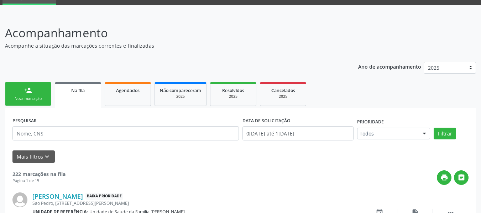
click at [24, 90] on div "person_add" at bounding box center [28, 90] width 8 height 8
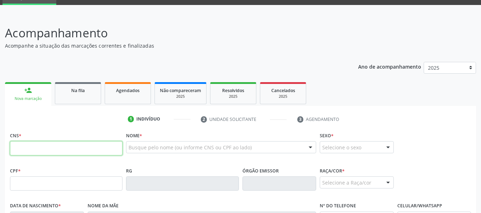
click at [23, 147] on input "text" at bounding box center [66, 148] width 112 height 14
type input "898 0012 1267 0452"
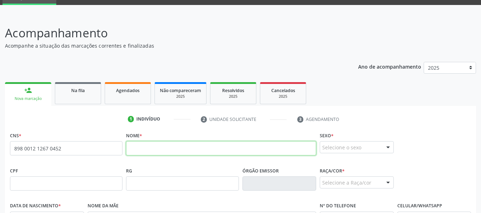
click at [140, 156] on input "text" at bounding box center [221, 148] width 190 height 14
type input "[PERSON_NAME]"
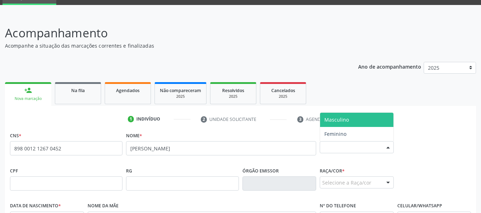
click at [387, 146] on div at bounding box center [388, 148] width 11 height 12
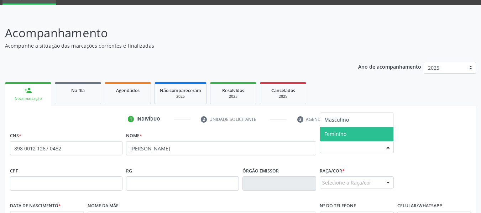
click at [346, 131] on span "Feminino" at bounding box center [335, 134] width 22 height 7
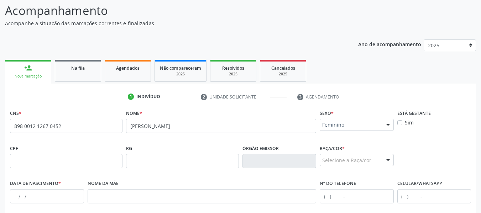
scroll to position [63, 0]
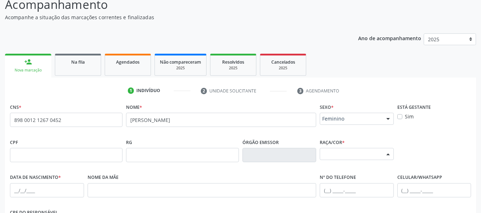
click at [389, 153] on div at bounding box center [388, 154] width 11 height 12
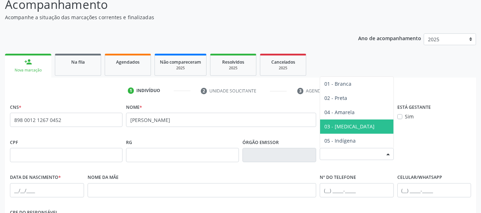
click at [341, 126] on span "03 - [MEDICAL_DATA]" at bounding box center [349, 126] width 50 height 7
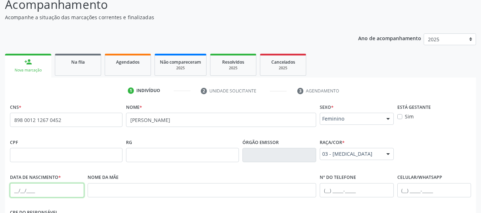
click at [40, 190] on input "text" at bounding box center [47, 190] width 74 height 14
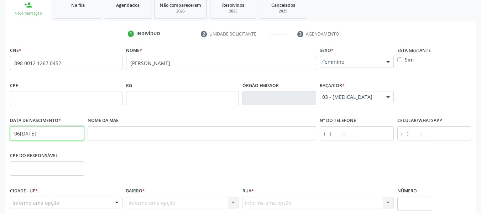
scroll to position [134, 0]
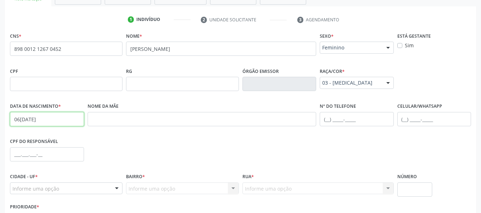
type input "06[DATE]"
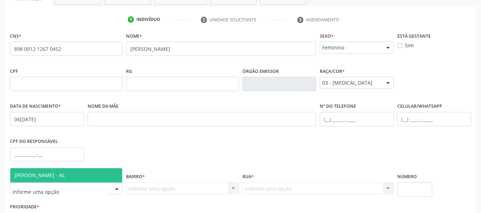
click at [117, 187] on div at bounding box center [116, 189] width 11 height 12
click at [71, 174] on span "[PERSON_NAME] - AL" at bounding box center [66, 175] width 112 height 14
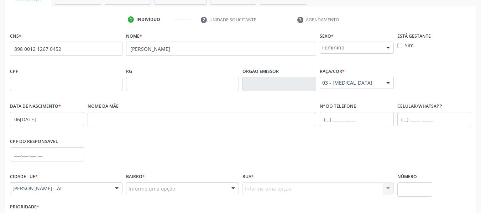
click at [234, 189] on div at bounding box center [233, 189] width 11 height 12
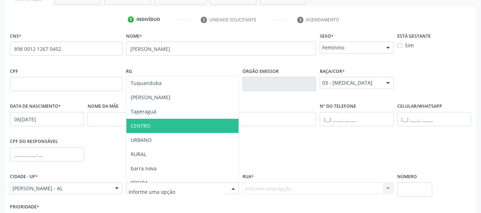
click at [138, 126] on span "CENTRO" at bounding box center [141, 125] width 20 height 7
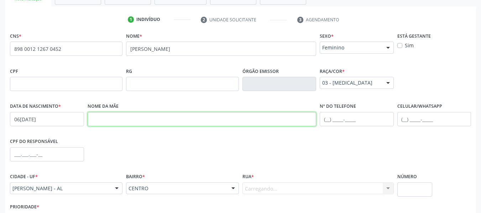
click at [138, 126] on input "text" at bounding box center [202, 119] width 229 height 14
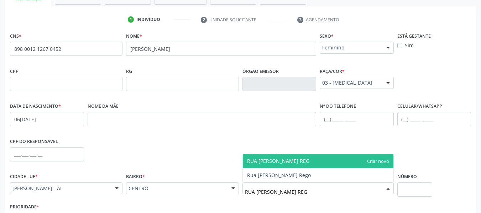
type input "RUA [PERSON_NAME]"
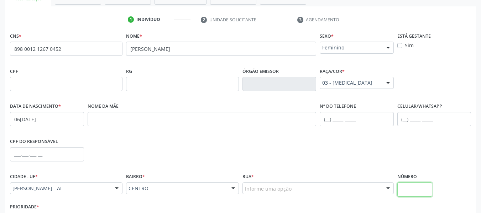
click at [413, 194] on input "text" at bounding box center [414, 190] width 35 height 14
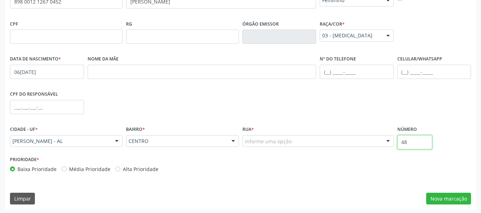
scroll to position [183, 0]
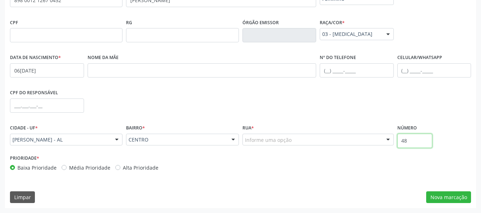
type input "48"
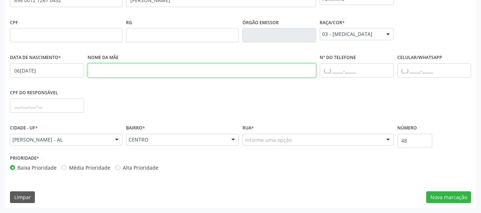
click at [96, 70] on input "text" at bounding box center [202, 70] width 229 height 14
type input "[PERSON_NAME]"
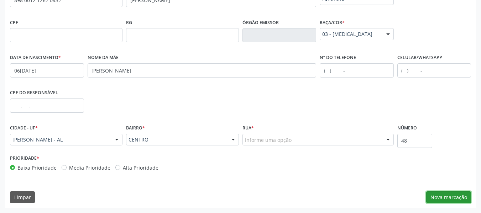
click at [450, 199] on button "Nova marcação" at bounding box center [448, 197] width 45 height 12
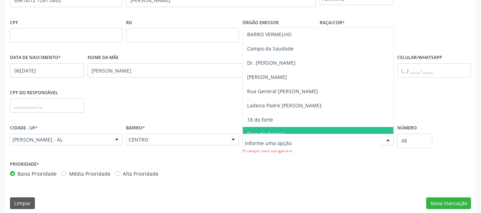
click at [256, 143] on input "text" at bounding box center [312, 143] width 134 height 14
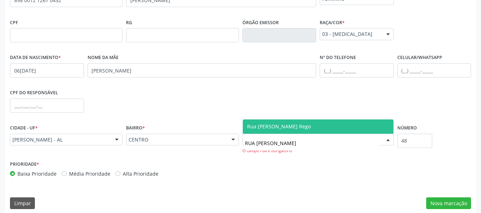
type input "RUA [PERSON_NAME]"
click at [371, 126] on span "Rua [PERSON_NAME] Rego" at bounding box center [318, 127] width 151 height 14
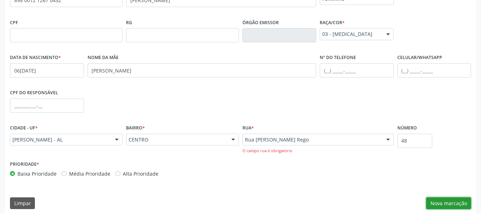
click at [447, 204] on button "Nova marcação" at bounding box center [448, 204] width 45 height 12
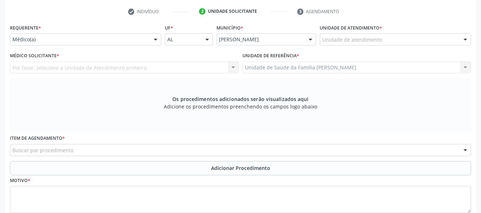
scroll to position [140, 0]
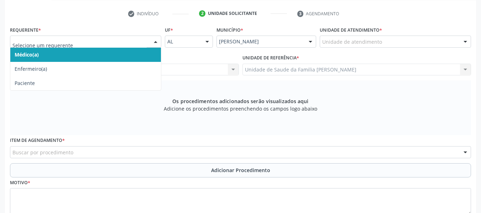
click at [156, 41] on div at bounding box center [155, 42] width 11 height 12
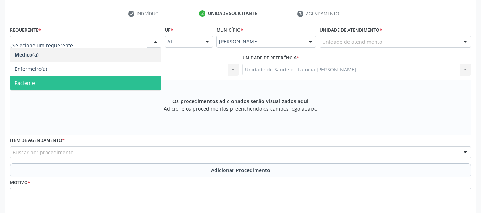
click at [36, 83] on span "Paciente" at bounding box center [85, 83] width 151 height 14
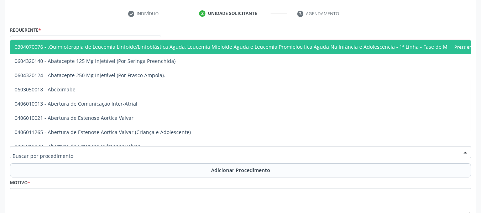
click at [40, 156] on div at bounding box center [240, 152] width 461 height 12
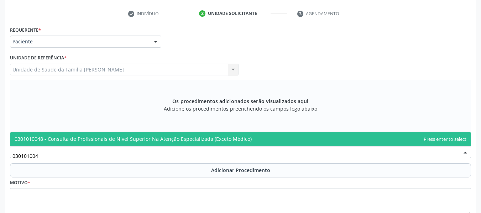
type input "0301010048"
click at [157, 138] on span "0301010048 - Consulta de Profissionais de Nivel Superior Na Atenção Especializa…" at bounding box center [133, 139] width 237 height 7
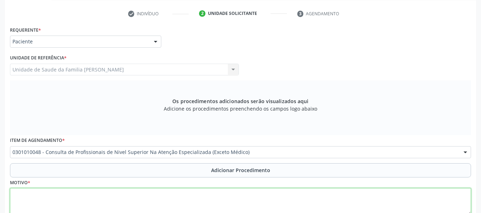
click at [48, 198] on textarea at bounding box center [240, 201] width 461 height 27
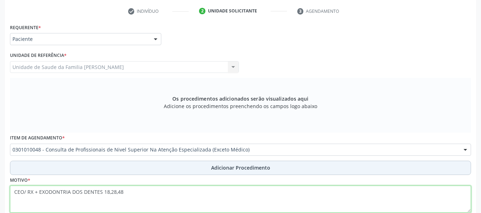
type textarea "CEO/ RX + EXODONTRIA DOS DENTES 18,28,48"
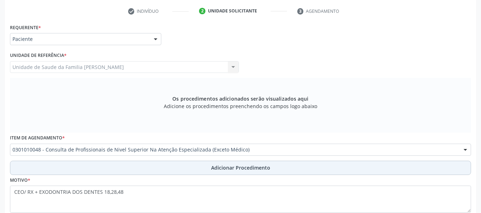
click at [226, 168] on span "Adicionar Procedimento" at bounding box center [240, 167] width 59 height 7
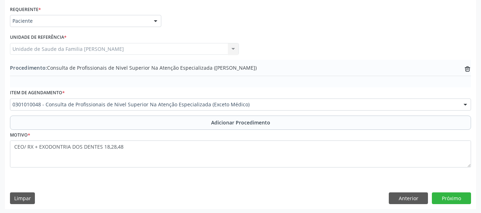
scroll to position [162, 0]
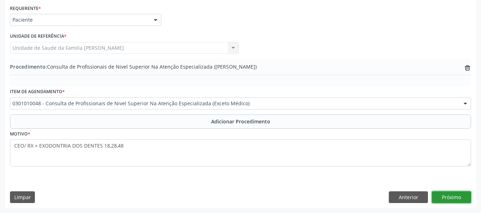
click at [444, 200] on button "Próximo" at bounding box center [451, 197] width 39 height 12
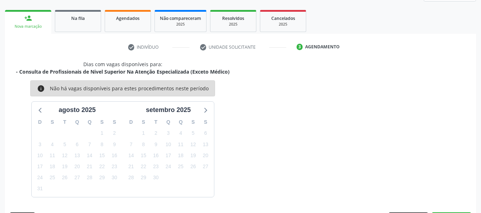
scroll to position [127, 0]
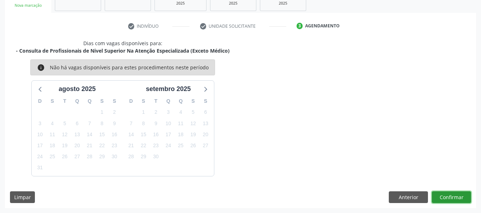
click at [447, 195] on button "Confirmar" at bounding box center [451, 197] width 39 height 12
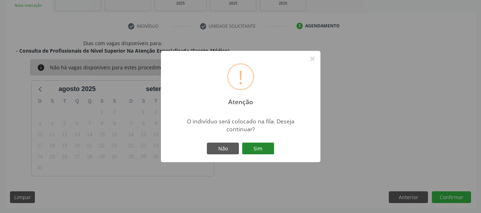
click at [254, 145] on button "Sim" at bounding box center [258, 149] width 32 height 12
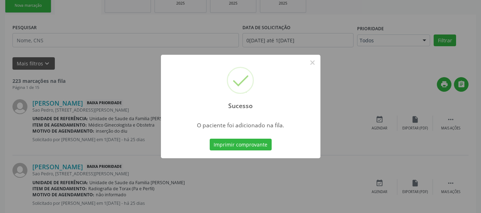
scroll to position [34, 0]
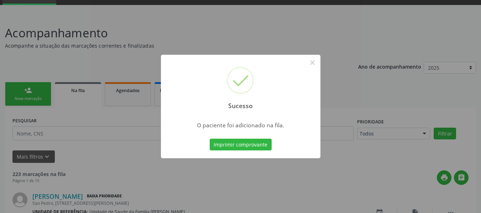
click at [20, 86] on div "Sucesso × O paciente foi adicionado na fila. Imprimir comprovante Cancel" at bounding box center [240, 106] width 481 height 213
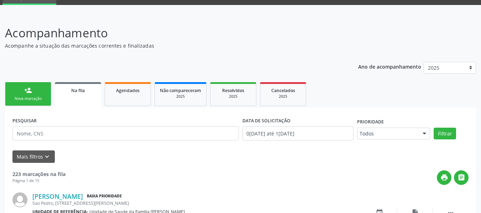
click at [20, 86] on link "person_add Nova marcação" at bounding box center [28, 94] width 46 height 24
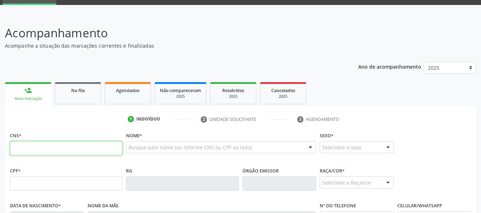
click at [30, 152] on input "text" at bounding box center [66, 148] width 112 height 14
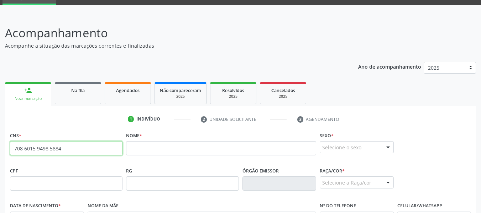
click at [70, 149] on input "708 6015 9498 5884" at bounding box center [66, 148] width 112 height 14
type input "7"
type input "700 0043 5365 7105"
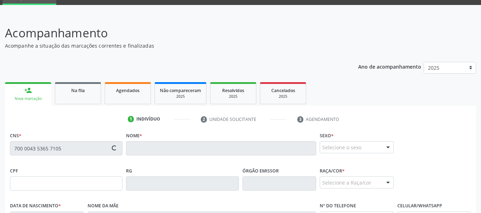
type input "363.378.544-20"
type input "13[DATE]"
type input "[PERSON_NAME]"
type input "[PHONE_NUMBER]"
type input "03"
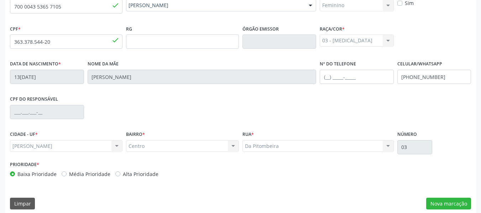
scroll to position [183, 0]
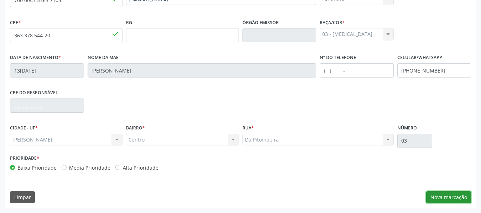
click at [446, 198] on button "Nova marcação" at bounding box center [448, 197] width 45 height 12
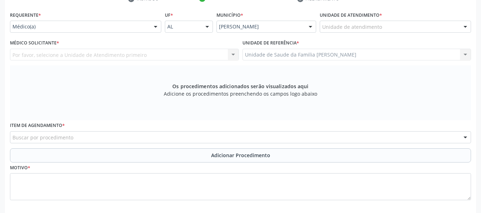
scroll to position [140, 0]
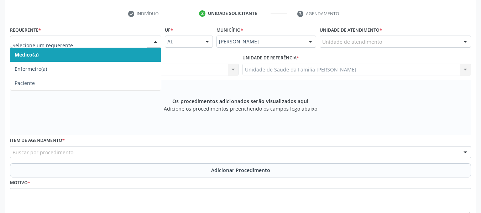
click at [156, 41] on div at bounding box center [155, 42] width 11 height 12
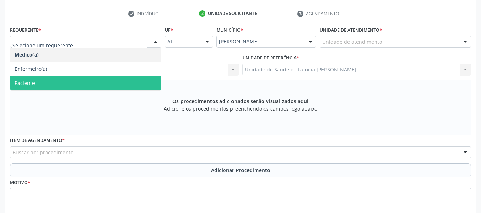
click at [35, 82] on span "Paciente" at bounding box center [85, 83] width 151 height 14
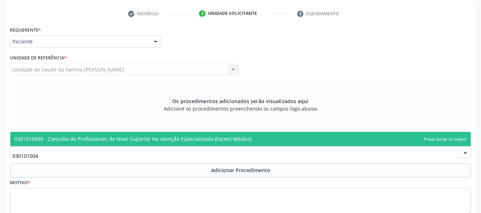
type input "0301010048"
click at [97, 139] on span "0301010048 - Consulta de Profissionais de Nivel Superior Na Atenção Especializa…" at bounding box center [133, 139] width 237 height 7
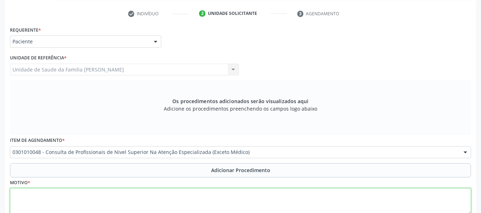
click at [35, 200] on textarea at bounding box center [240, 201] width 461 height 27
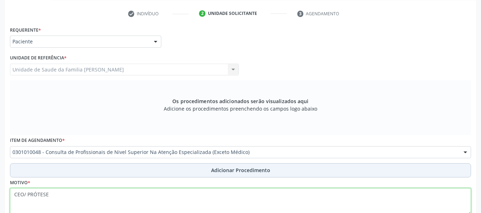
type textarea "CEO/ PRÓTESE"
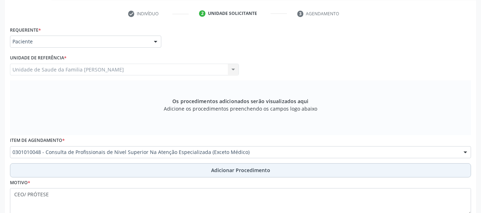
click at [238, 171] on span "Adicionar Procedimento" at bounding box center [240, 170] width 59 height 7
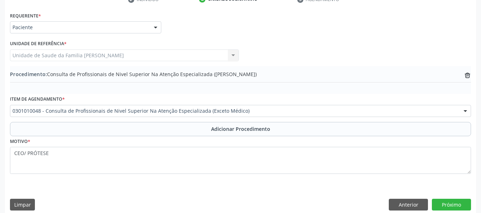
scroll to position [162, 0]
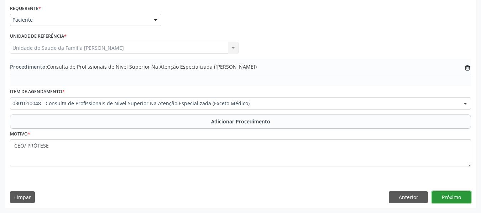
click at [448, 199] on button "Próximo" at bounding box center [451, 197] width 39 height 12
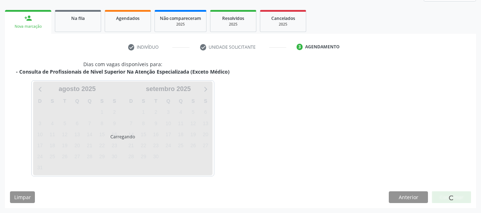
scroll to position [127, 0]
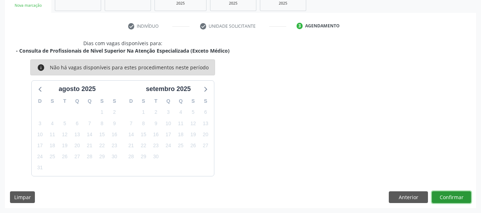
click at [448, 199] on button "Confirmar" at bounding box center [451, 197] width 39 height 12
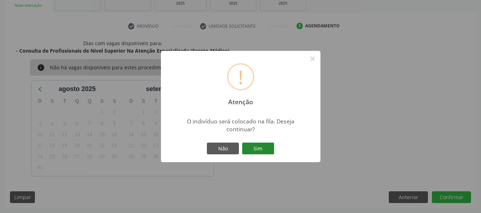
click at [263, 145] on button "Sim" at bounding box center [258, 149] width 32 height 12
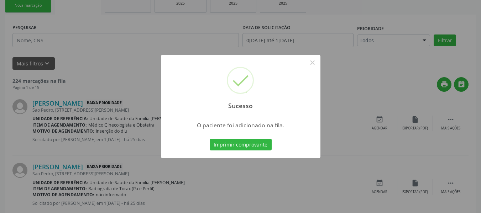
scroll to position [34, 0]
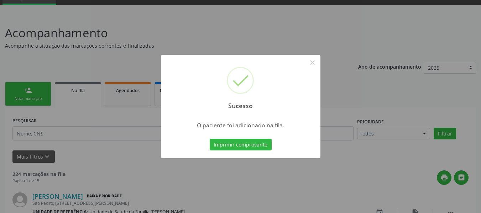
click at [20, 89] on div "Sucesso × O paciente foi adicionado na fila. Imprimir comprovante Cancel" at bounding box center [240, 106] width 481 height 213
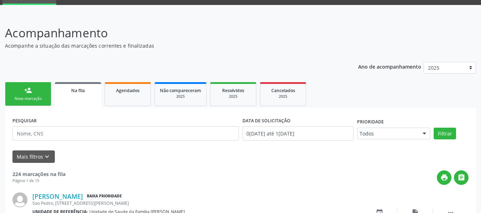
click at [20, 89] on link "person_add Nova marcação" at bounding box center [28, 94] width 46 height 24
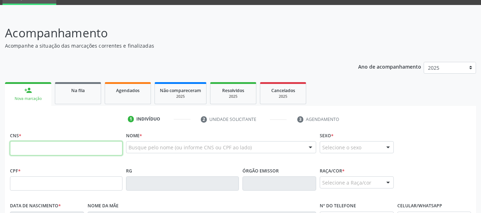
click at [28, 150] on input "text" at bounding box center [66, 148] width 112 height 14
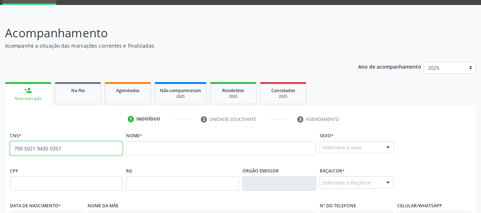
click at [67, 148] on input "700 5021 9435 0357" at bounding box center [66, 148] width 112 height 14
type input "7"
click at [61, 146] on input "709 8000 0049 8395" at bounding box center [66, 148] width 112 height 14
type input "7"
type input "700 8044 6644 7087"
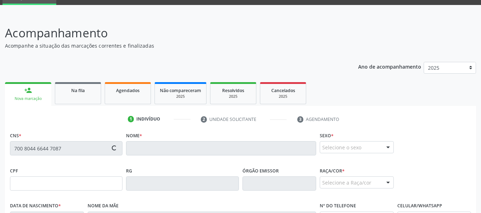
type input "049.546.614-04"
type input "[DATE]"
type input "[PERSON_NAME]"
type input "[PHONE_NUMBER]"
type input "29"
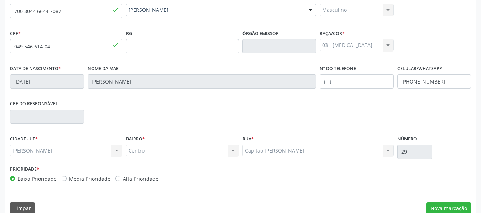
scroll to position [183, 0]
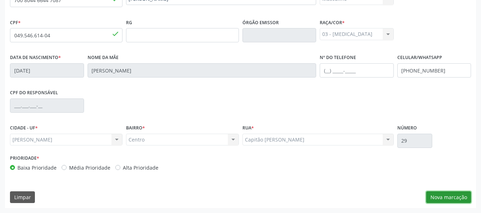
click at [443, 198] on button "Nova marcação" at bounding box center [448, 197] width 45 height 12
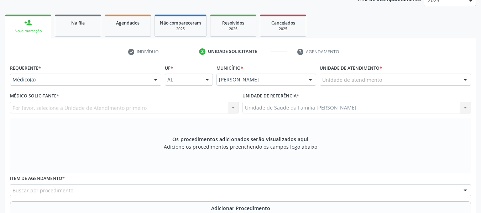
scroll to position [78, 0]
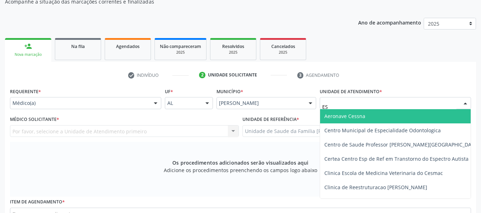
type input "EST"
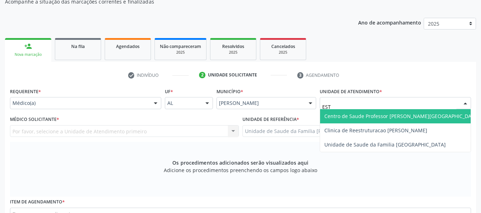
click at [345, 117] on span "Centro de Saude Professor [PERSON_NAME][GEOGRAPHIC_DATA]" at bounding box center [401, 116] width 155 height 7
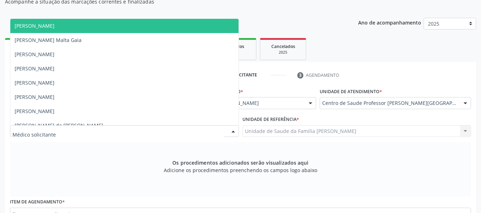
click at [234, 129] on div at bounding box center [233, 132] width 11 height 12
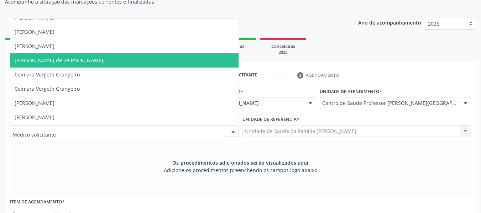
scroll to position [71, 0]
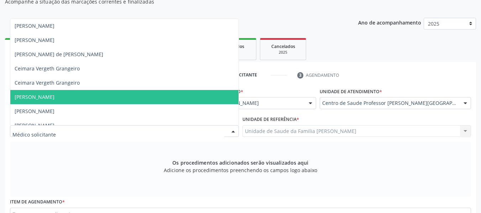
click at [54, 99] on span "[PERSON_NAME]" at bounding box center [35, 97] width 40 height 7
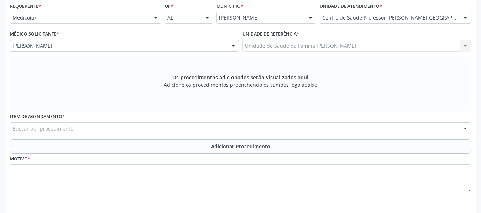
scroll to position [189, 0]
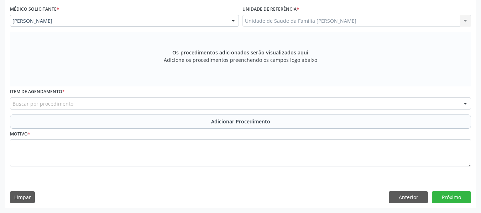
click at [114, 103] on div "Buscar por procedimento" at bounding box center [240, 104] width 461 height 12
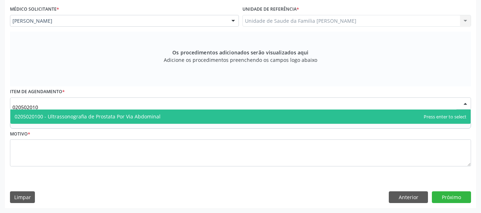
type input "0205020100"
click at [85, 118] on span "0205020100 - Ultrassonografia de Prostata Por Via Abdominal" at bounding box center [88, 116] width 146 height 7
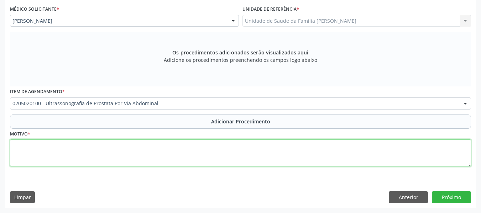
click at [57, 151] on textarea at bounding box center [240, 153] width 461 height 27
type textarea "HIPERPLASIA DA PRÓSTATA"
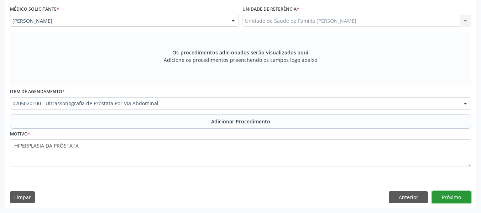
click at [448, 197] on button "Próximo" at bounding box center [451, 197] width 39 height 12
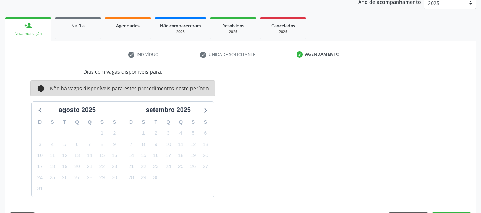
scroll to position [120, 0]
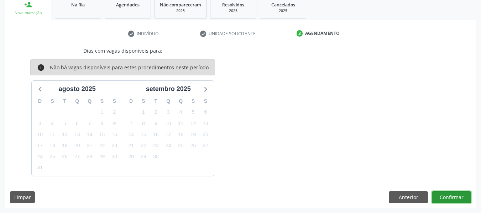
click at [449, 196] on button "Confirmar" at bounding box center [451, 197] width 39 height 12
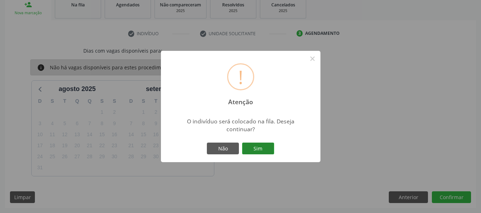
click at [257, 151] on button "Sim" at bounding box center [258, 149] width 32 height 12
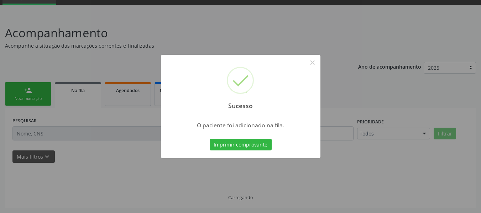
scroll to position [34, 0]
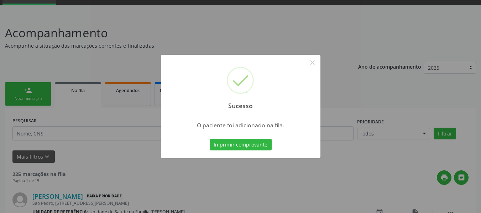
click at [17, 89] on div "Sucesso × O paciente foi adicionado na fila. Imprimir comprovante Cancel" at bounding box center [240, 106] width 481 height 213
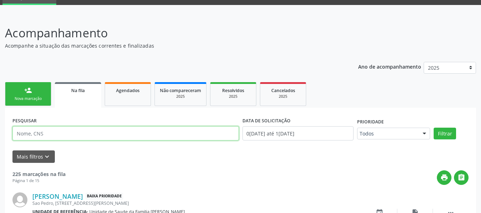
click at [27, 135] on input "text" at bounding box center [125, 133] width 226 height 14
type input "7"
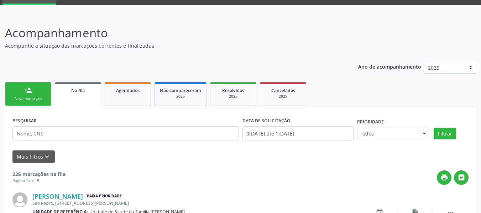
click at [22, 89] on link "person_add Nova marcação" at bounding box center [28, 94] width 46 height 24
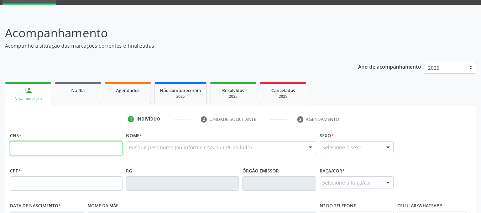
click at [37, 146] on input "text" at bounding box center [66, 148] width 112 height 14
type input "700 2014 9820 1922"
type input "515.579.324-68"
type input "12[DATE]"
type input "[PERSON_NAME]"
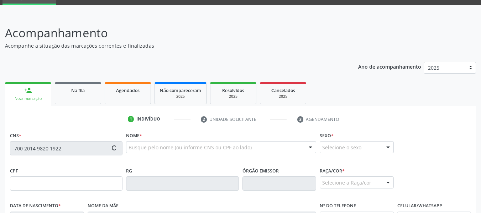
type input "[PHONE_NUMBER]"
type input "113"
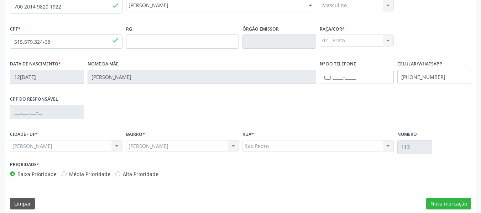
scroll to position [183, 0]
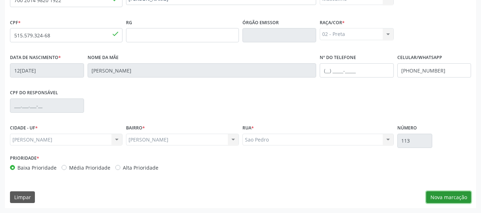
click at [452, 197] on button "Nova marcação" at bounding box center [448, 197] width 45 height 12
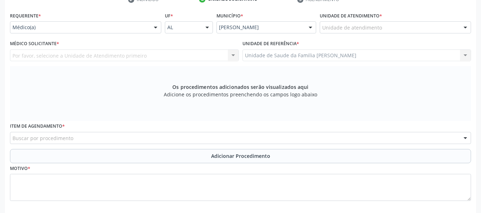
scroll to position [140, 0]
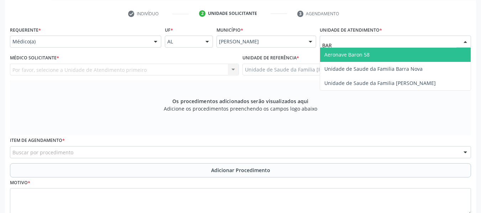
type input "BARR"
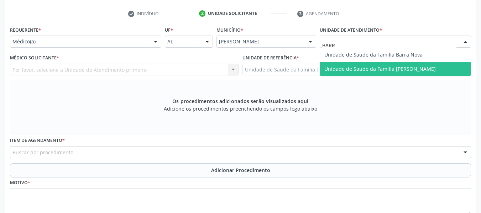
click at [351, 68] on span "Unidade de Saude da Familia [PERSON_NAME]" at bounding box center [379, 68] width 111 height 7
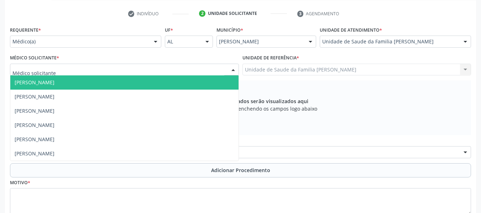
click at [233, 69] on div at bounding box center [233, 70] width 11 height 12
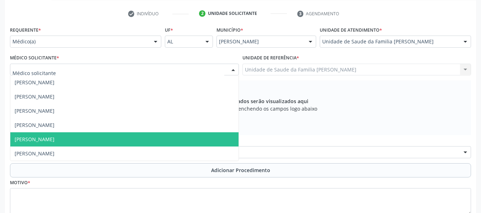
click at [70, 135] on span "[PERSON_NAME]" at bounding box center [124, 139] width 228 height 14
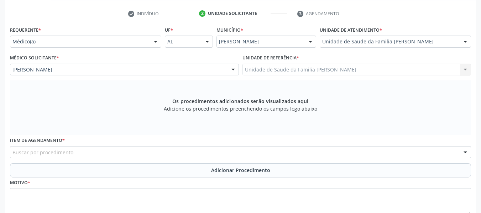
click at [57, 157] on div "Buscar por procedimento" at bounding box center [240, 152] width 461 height 12
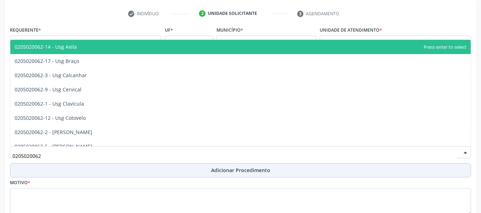
type input "0205020062"
click at [56, 163] on button "Adicionar Procedimento" at bounding box center [240, 170] width 461 height 14
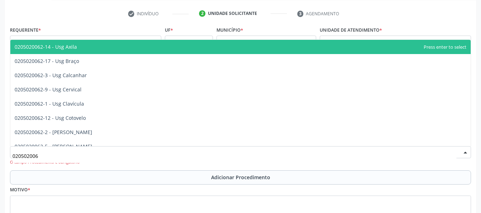
type input "0205020062"
click at [65, 158] on input "0205020062" at bounding box center [234, 156] width 444 height 14
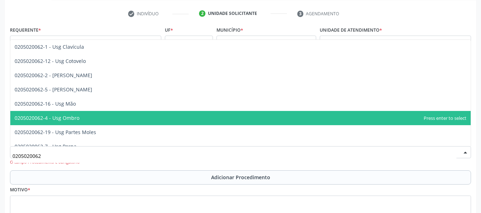
scroll to position [71, 0]
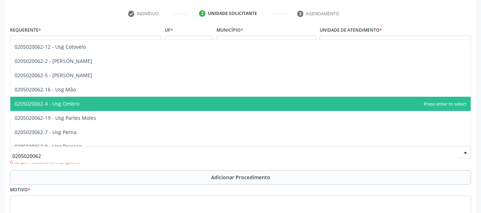
click at [68, 103] on span "0205020062-4 - Usg Ombro" at bounding box center [47, 103] width 65 height 7
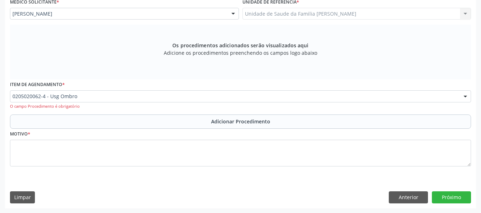
scroll to position [196, 0]
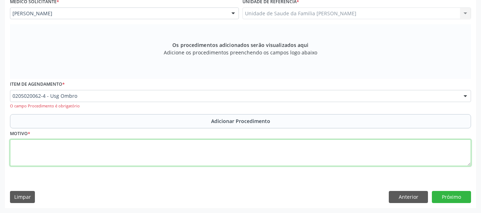
click at [26, 153] on textarea at bounding box center [240, 153] width 461 height 27
click at [26, 153] on textarea "DOR" at bounding box center [240, 153] width 461 height 27
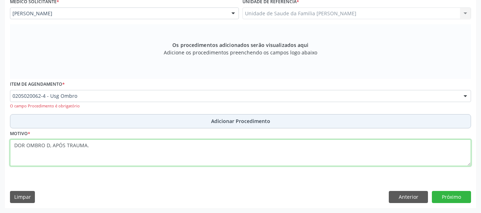
type textarea "DOR OMBRO D, APÓS TRAUMA."
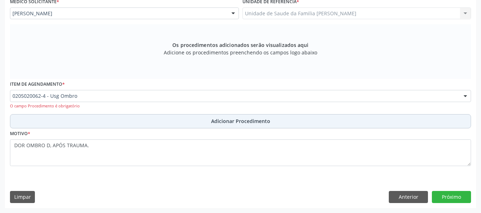
click at [225, 120] on span "Adicionar Procedimento" at bounding box center [240, 120] width 59 height 7
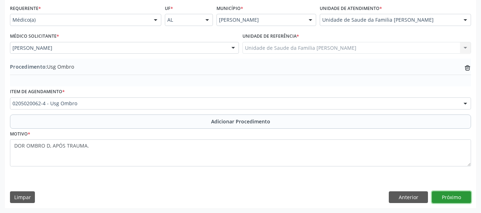
click at [455, 198] on button "Próximo" at bounding box center [451, 197] width 39 height 12
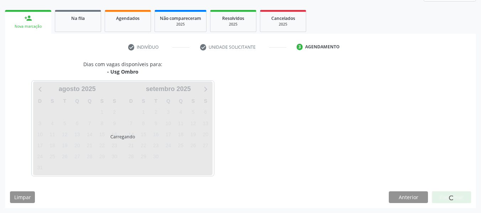
scroll to position [127, 0]
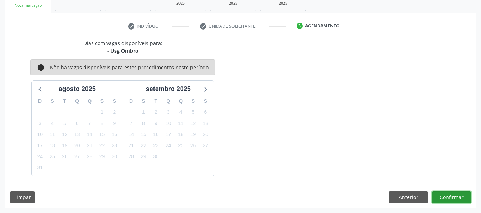
click at [455, 198] on button "Confirmar" at bounding box center [451, 197] width 39 height 12
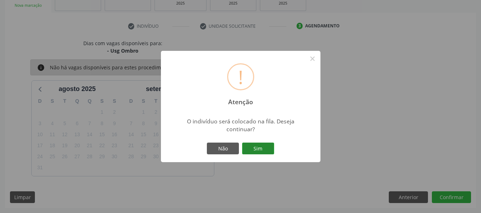
click at [261, 147] on button "Sim" at bounding box center [258, 149] width 32 height 12
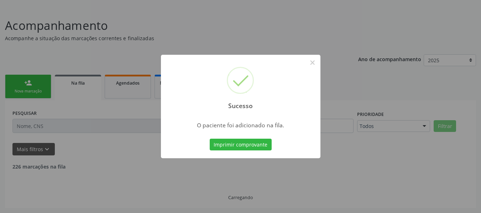
scroll to position [34, 0]
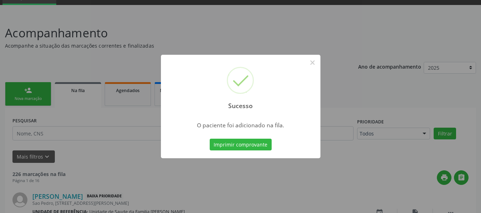
click at [21, 89] on div "Sucesso × O paciente foi adicionado na fila. Imprimir comprovante Cancel" at bounding box center [240, 106] width 481 height 213
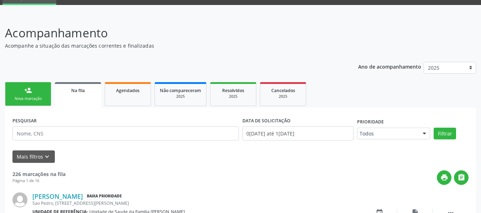
click at [21, 89] on link "person_add Nova marcação" at bounding box center [28, 94] width 46 height 24
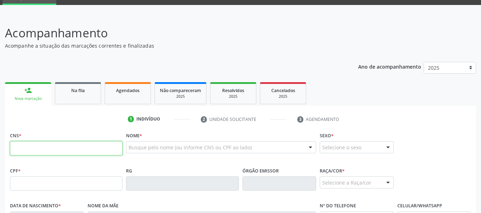
click at [23, 148] on input "text" at bounding box center [66, 148] width 112 height 14
type input "704 5096 3765 7420"
type input "091.485.841-69"
type input "08[DATE]"
type input "[PERSON_NAME]"
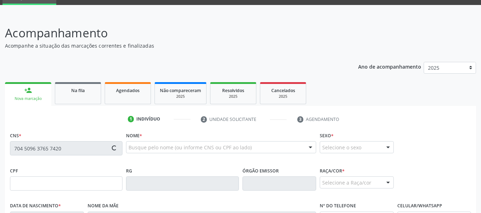
type input "[PHONE_NUMBER]"
type input "S/N"
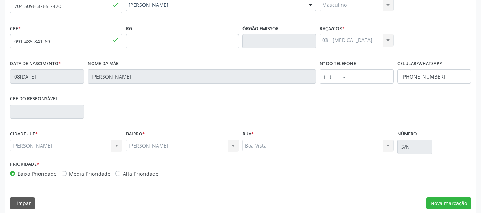
scroll to position [183, 0]
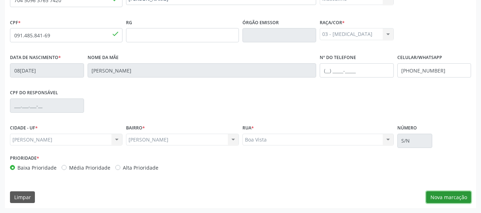
click at [449, 196] on button "Nova marcação" at bounding box center [448, 197] width 45 height 12
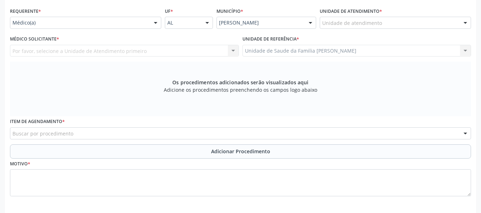
scroll to position [154, 0]
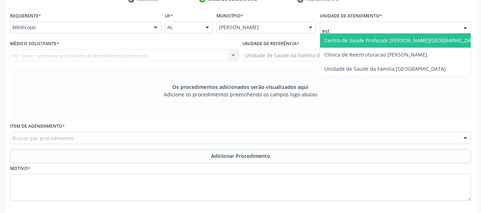
type input "esta"
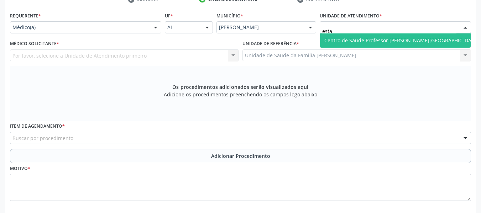
click at [372, 38] on span "Centro de Saude Professor [PERSON_NAME][GEOGRAPHIC_DATA]" at bounding box center [401, 40] width 155 height 7
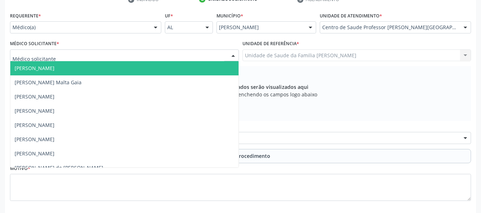
click at [232, 56] on div at bounding box center [233, 56] width 11 height 12
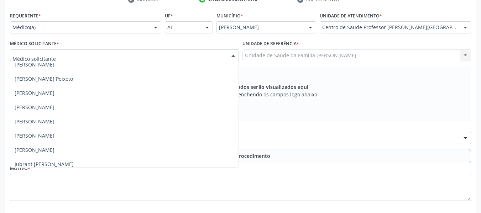
scroll to position [313, 0]
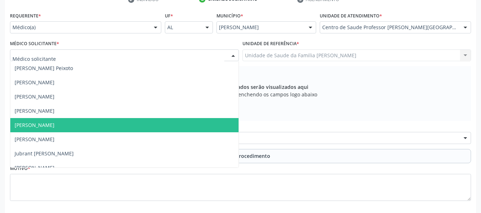
click at [26, 126] on span "[PERSON_NAME]" at bounding box center [35, 125] width 40 height 7
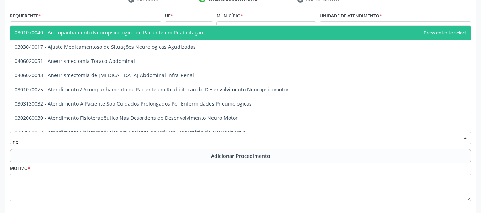
type input "n"
